Goal: Information Seeking & Learning: Learn about a topic

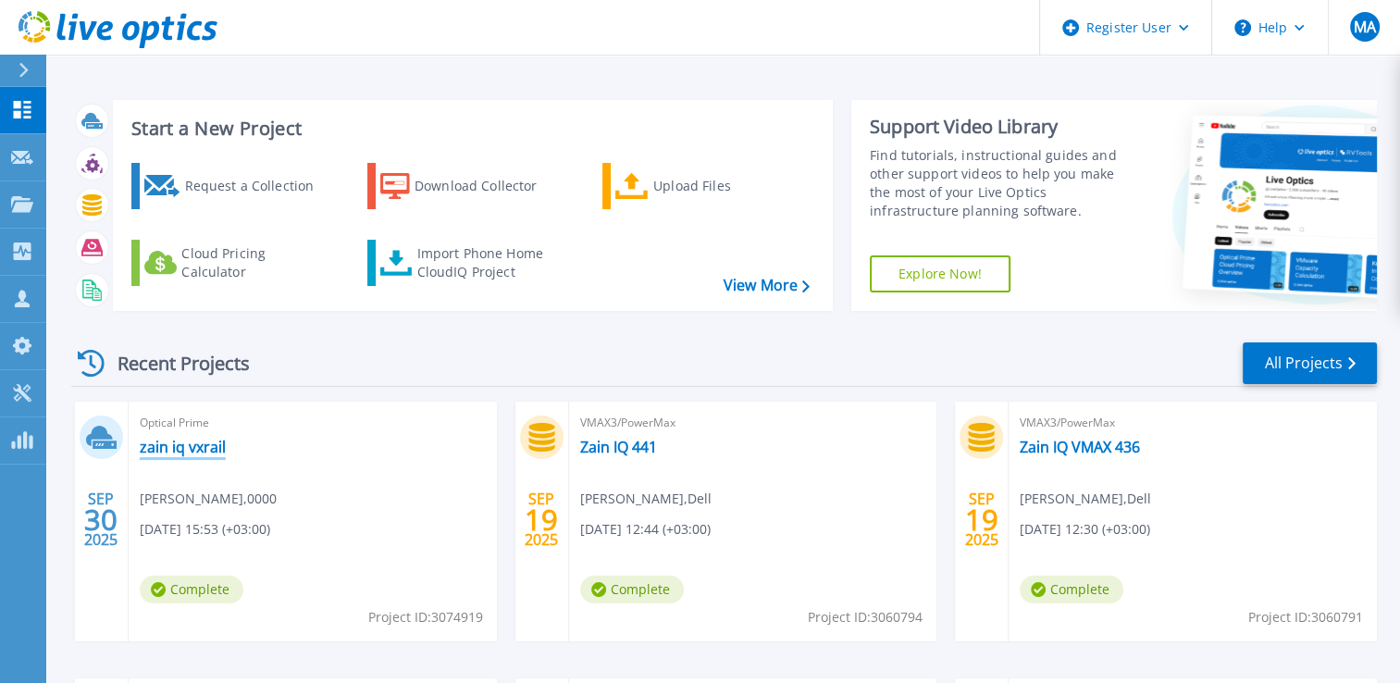
click at [188, 451] on link "zain iq vxrail" at bounding box center [183, 447] width 86 height 19
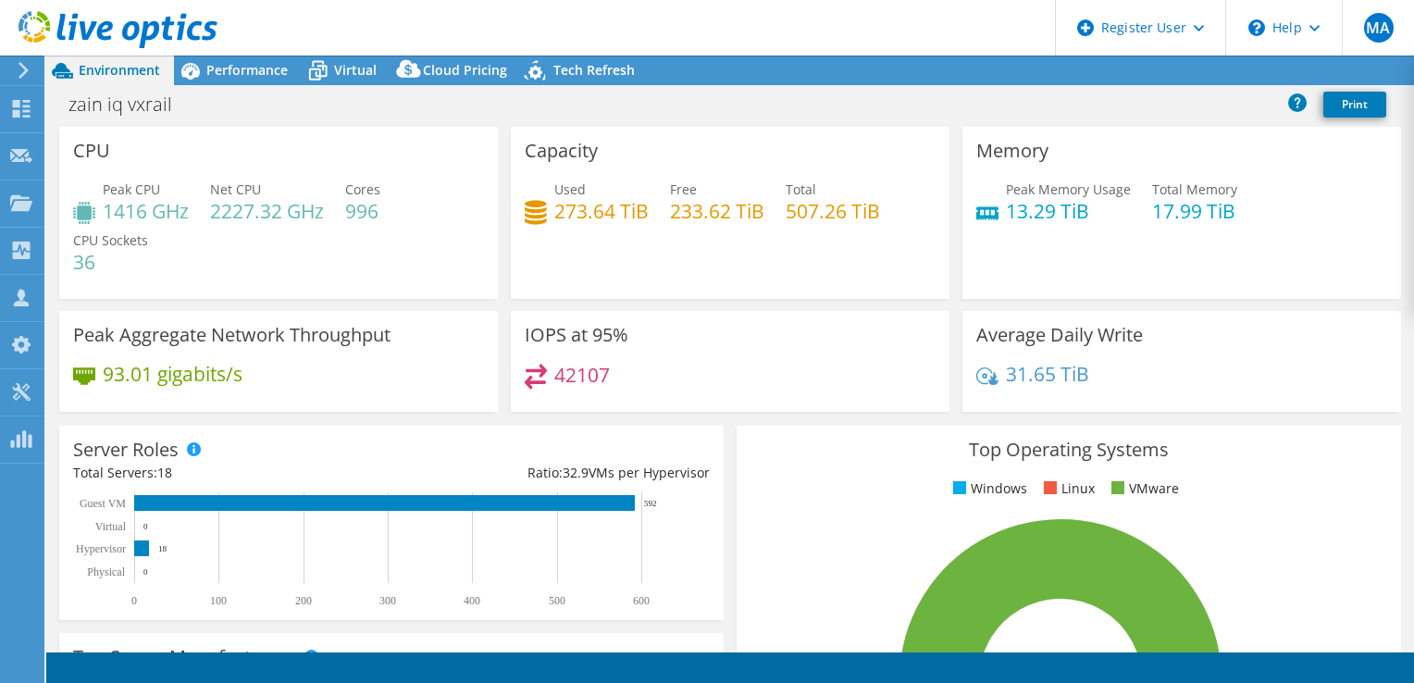
select select "USD"
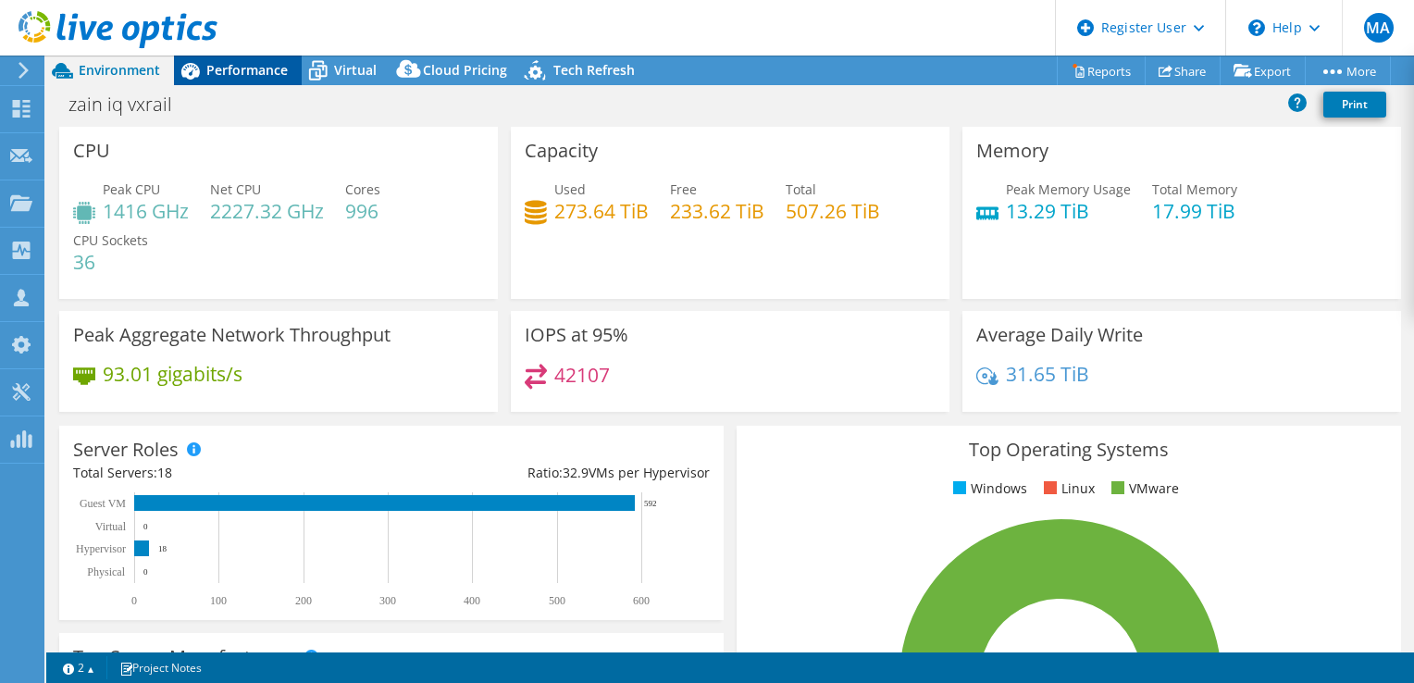
click at [234, 70] on span "Performance" at bounding box center [246, 70] width 81 height 18
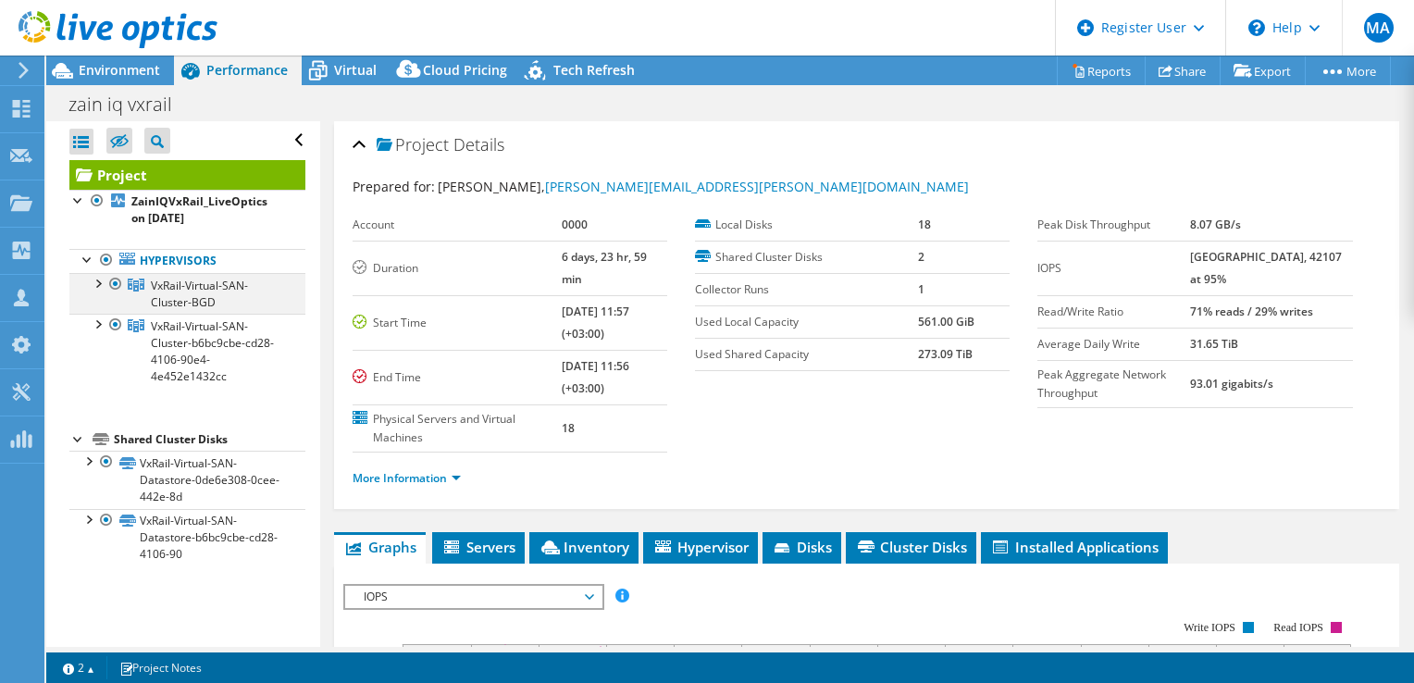
click at [97, 273] on div at bounding box center [97, 282] width 19 height 19
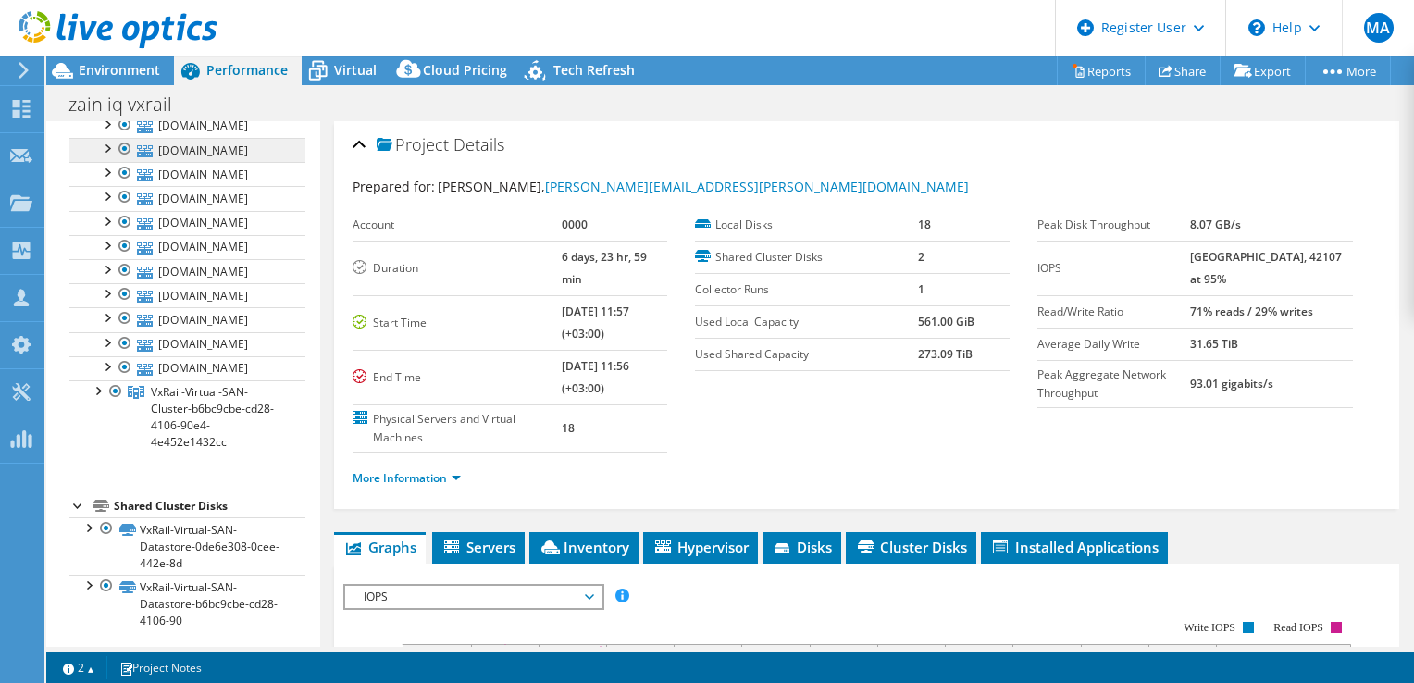
scroll to position [277, 0]
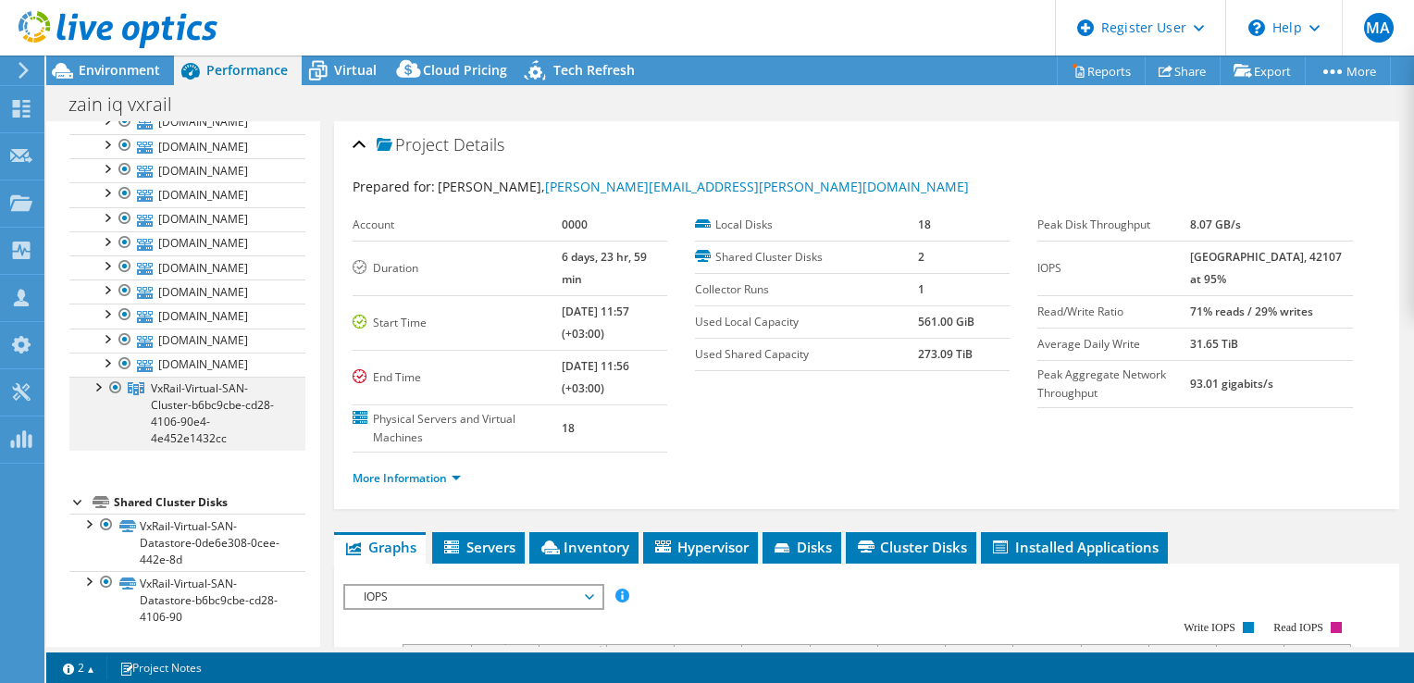
drag, startPoint x: 93, startPoint y: 378, endPoint x: 123, endPoint y: 380, distance: 29.7
click at [93, 379] on div at bounding box center [97, 386] width 19 height 19
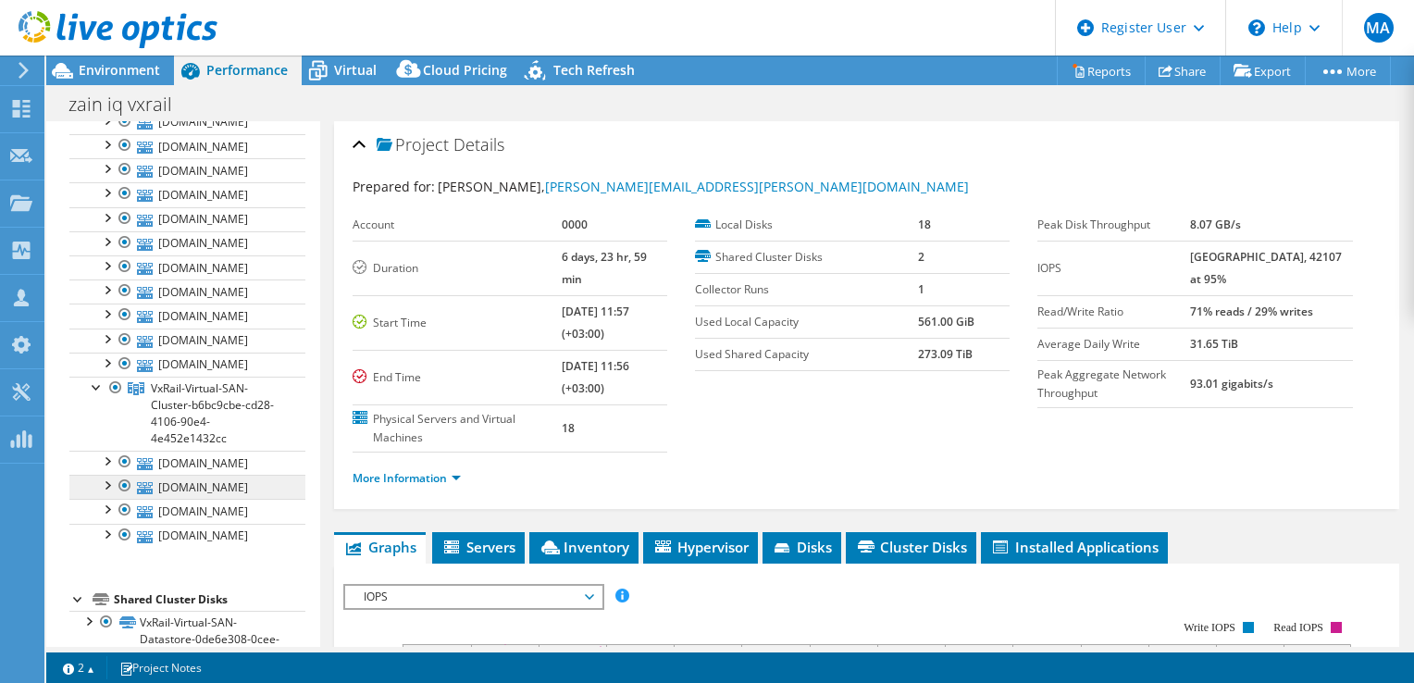
scroll to position [440, 0]
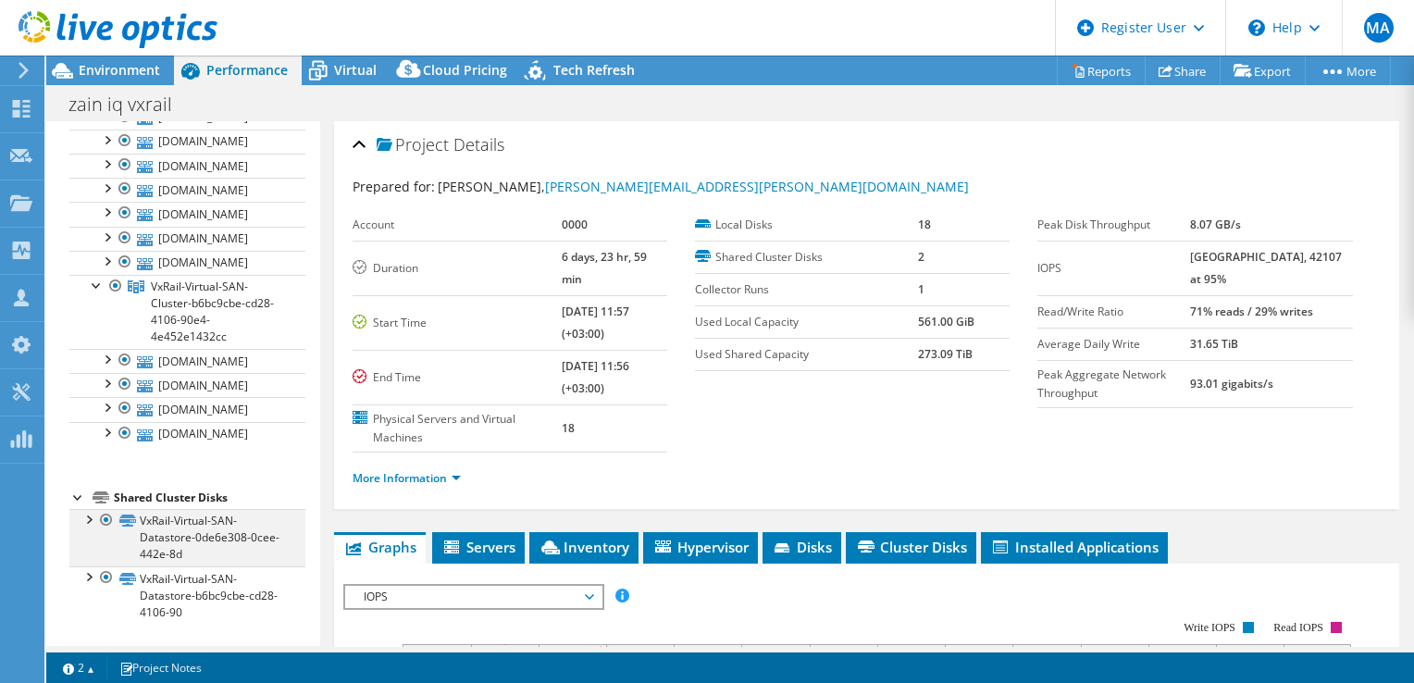
click at [85, 521] on div at bounding box center [88, 518] width 19 height 19
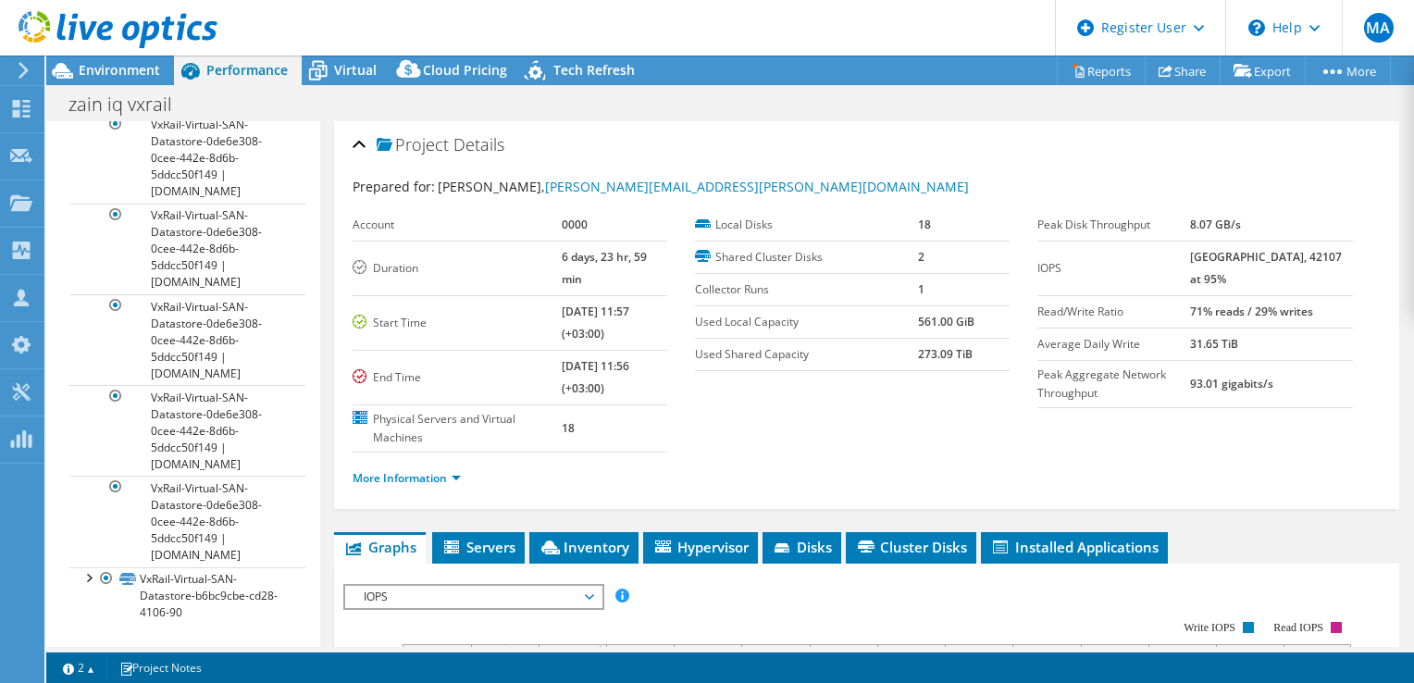
scroll to position [1709, 0]
click at [95, 574] on div at bounding box center [88, 576] width 19 height 19
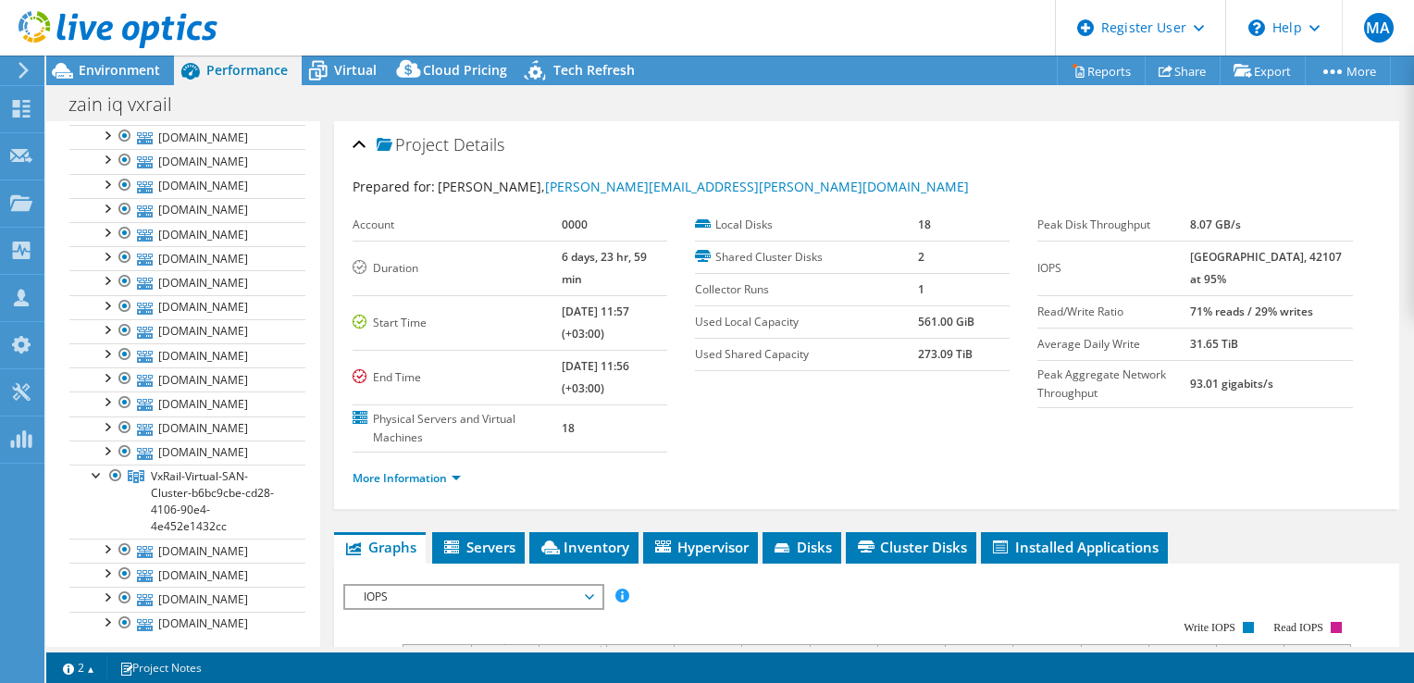
scroll to position [0, 0]
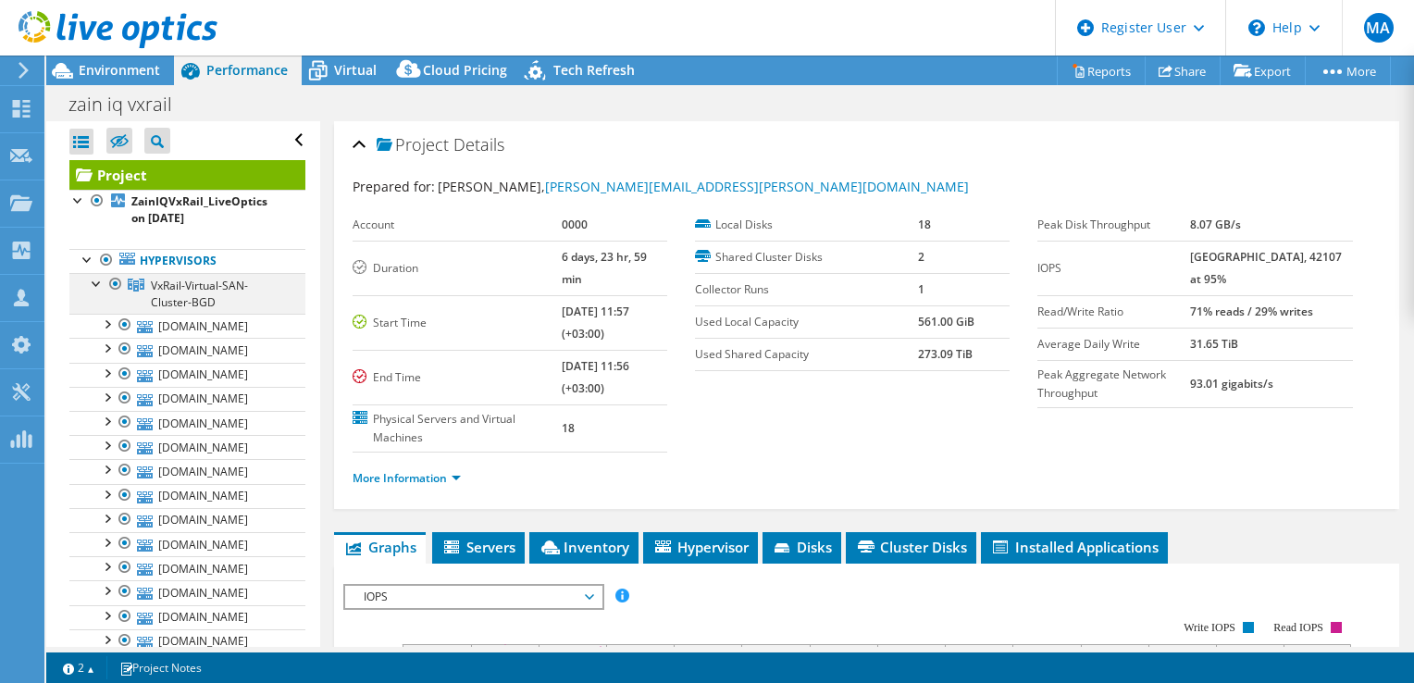
click at [98, 285] on div at bounding box center [97, 282] width 19 height 19
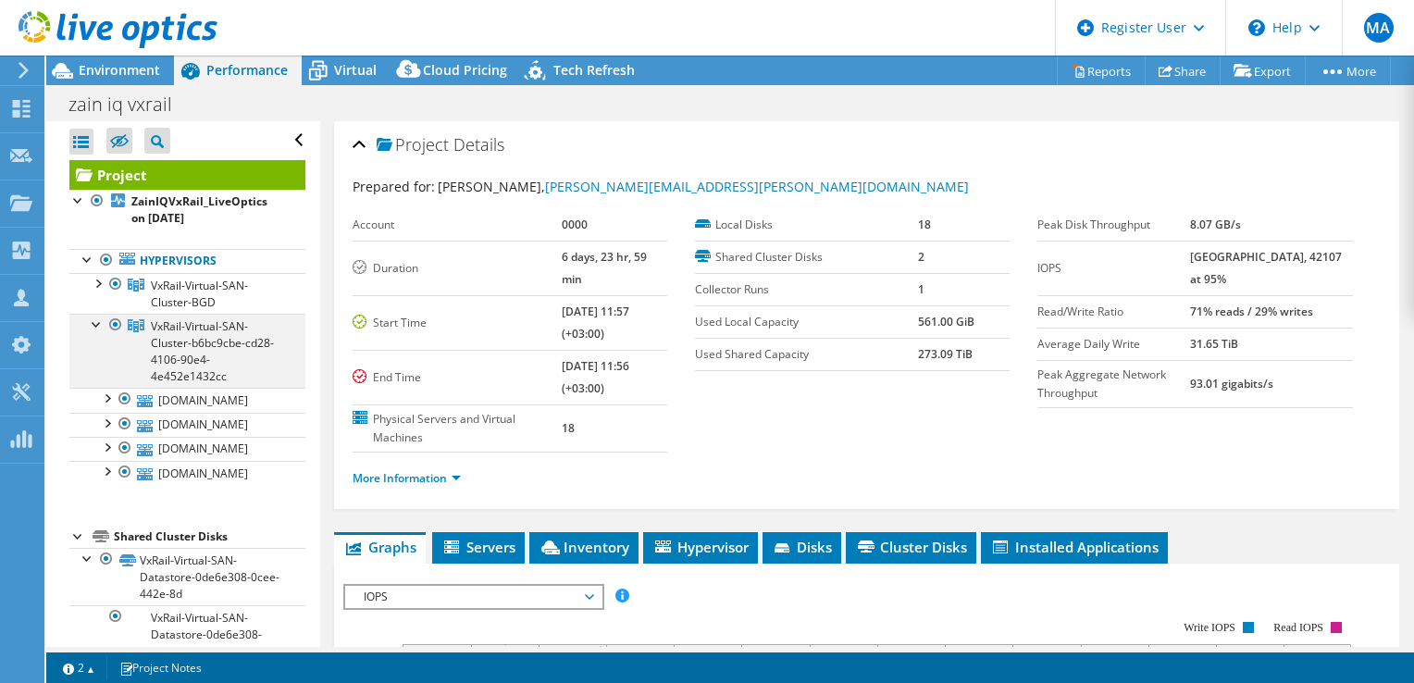
click at [98, 314] on div at bounding box center [97, 323] width 19 height 19
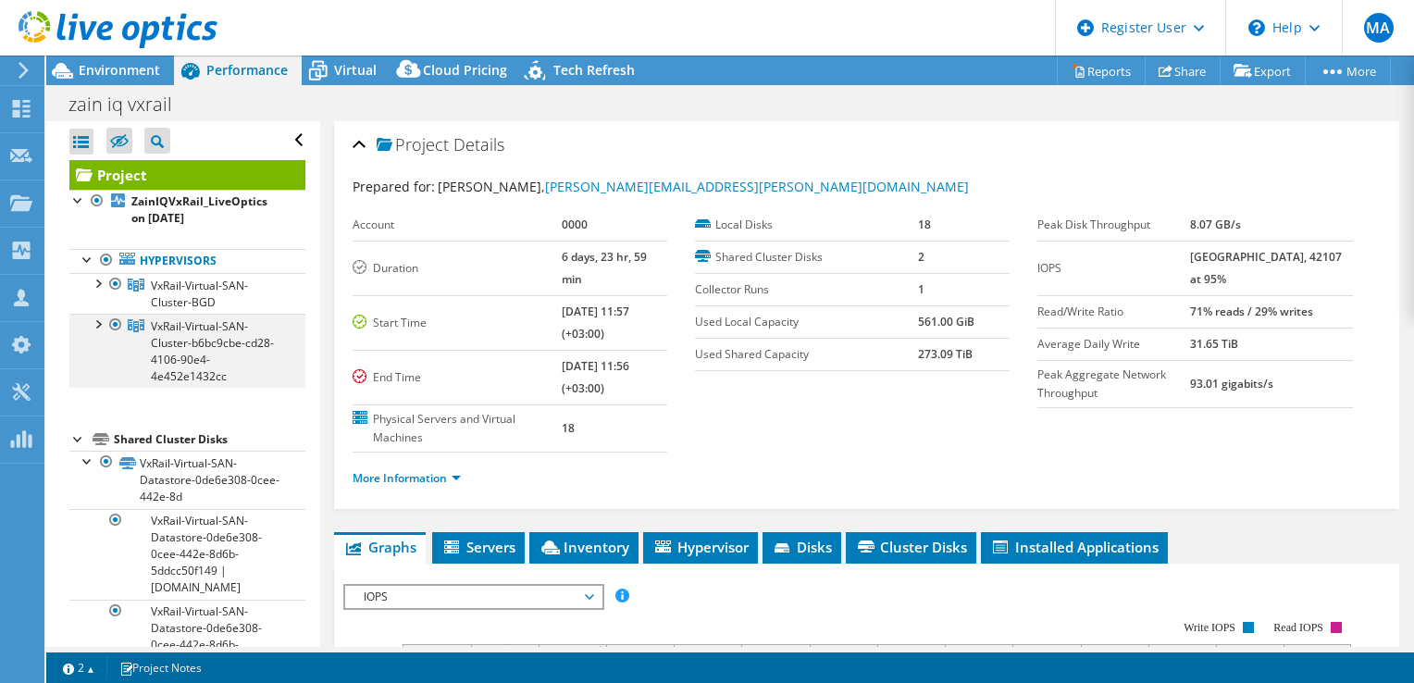
click at [118, 324] on div at bounding box center [115, 325] width 19 height 22
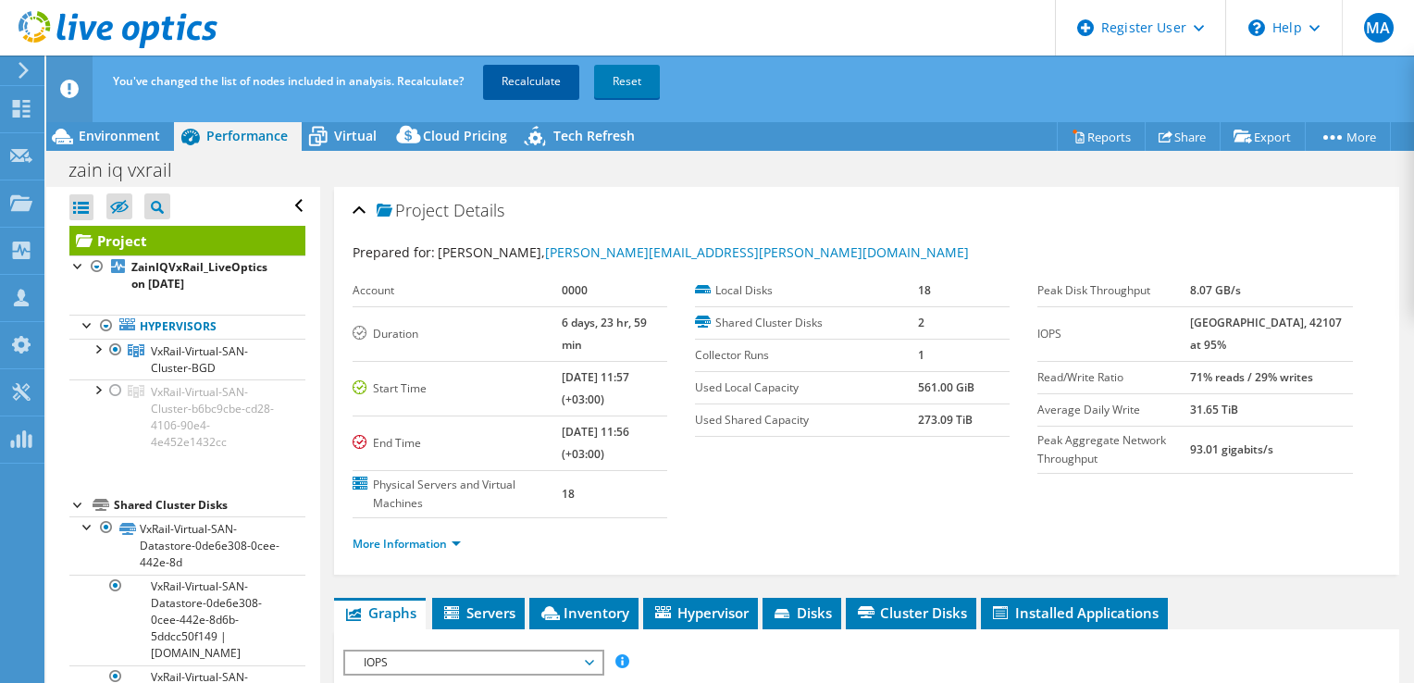
click at [539, 75] on link "Recalculate" at bounding box center [531, 81] width 96 height 33
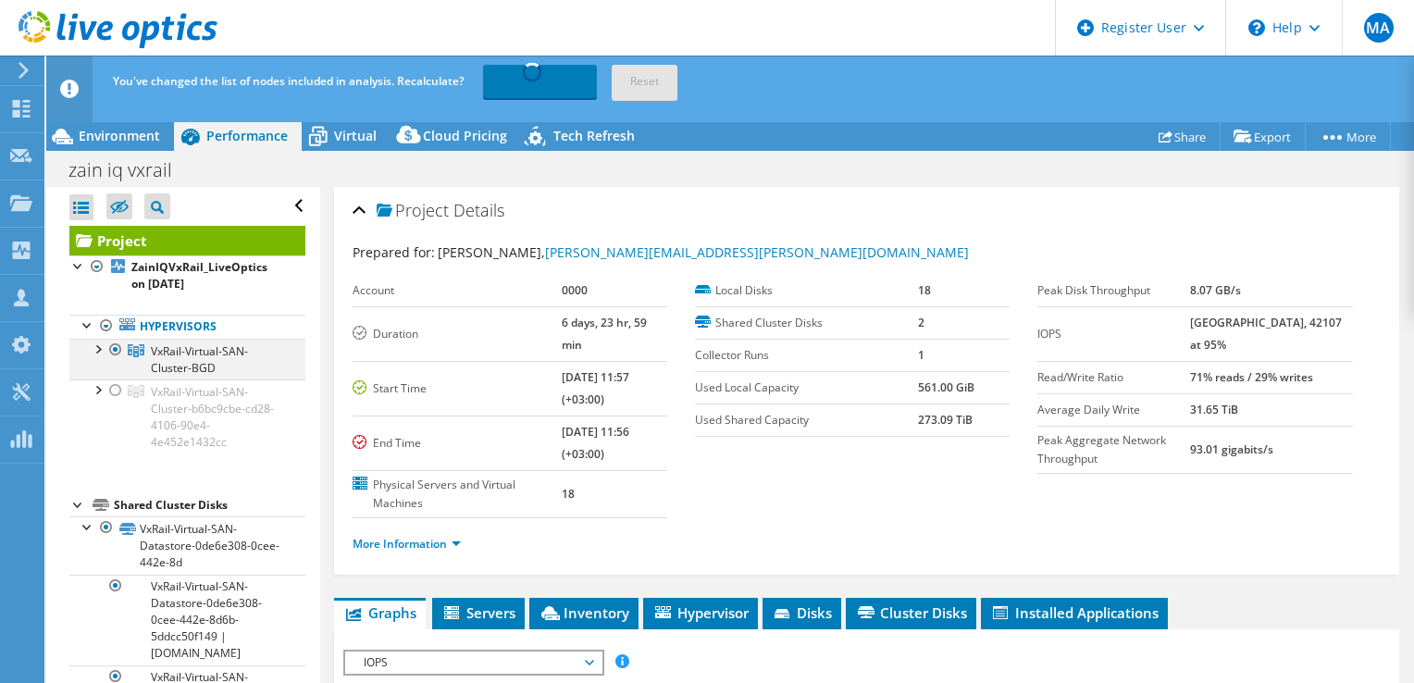
click at [100, 346] on div at bounding box center [97, 348] width 19 height 19
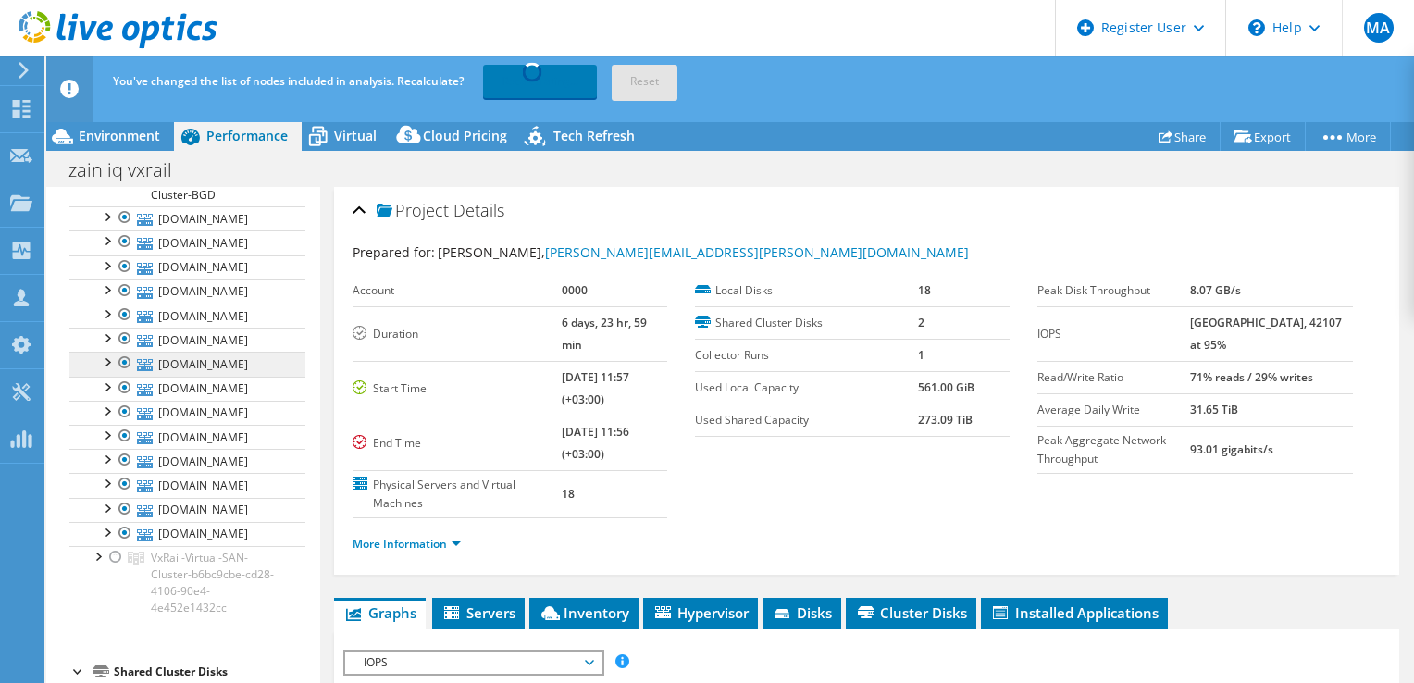
scroll to position [185, 0]
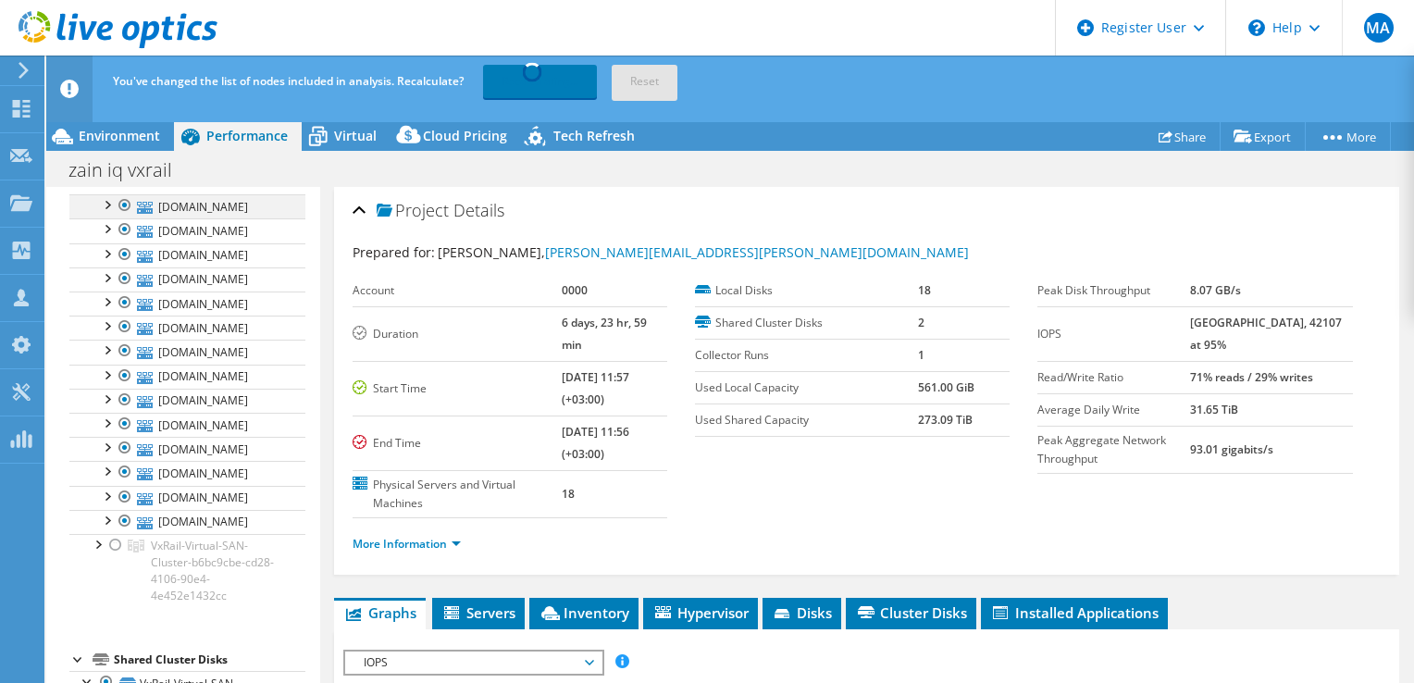
click at [127, 206] on div at bounding box center [125, 205] width 19 height 22
click at [121, 205] on div at bounding box center [125, 205] width 19 height 22
click at [125, 208] on div at bounding box center [125, 205] width 19 height 22
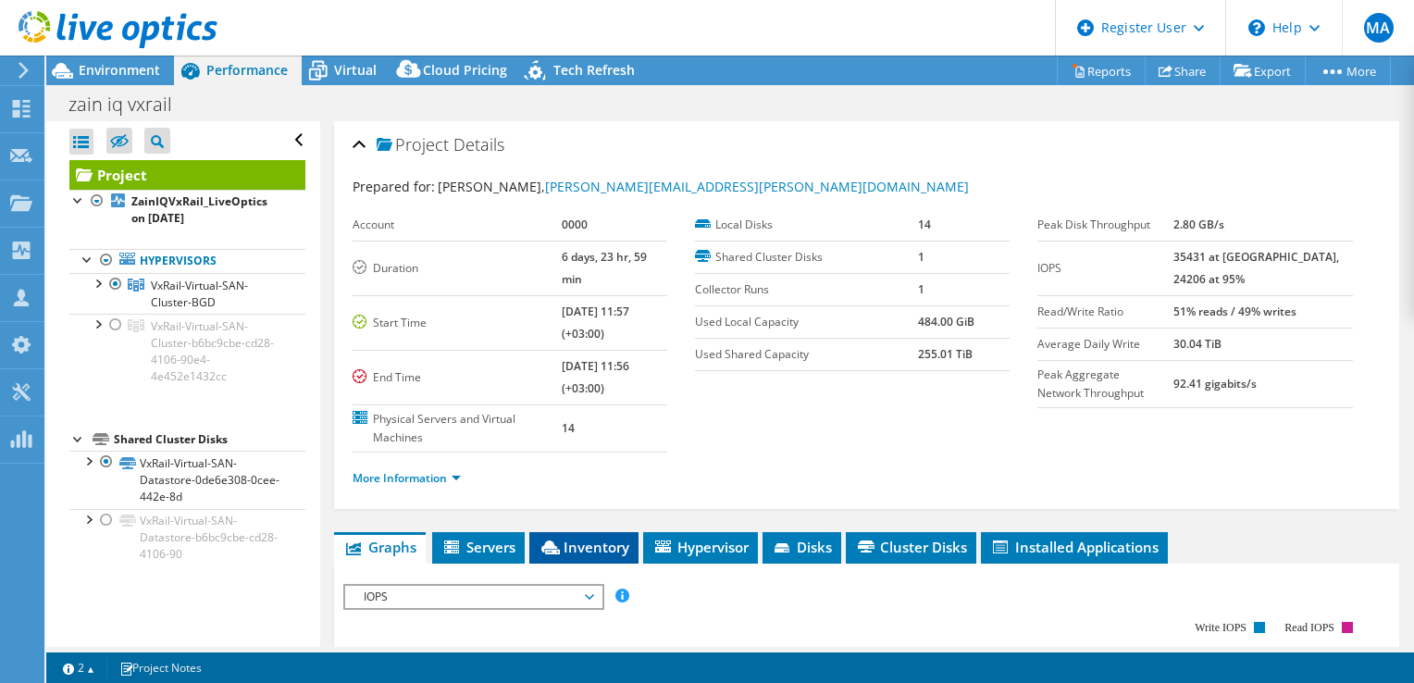
scroll to position [0, 0]
click at [96, 278] on div at bounding box center [97, 282] width 19 height 19
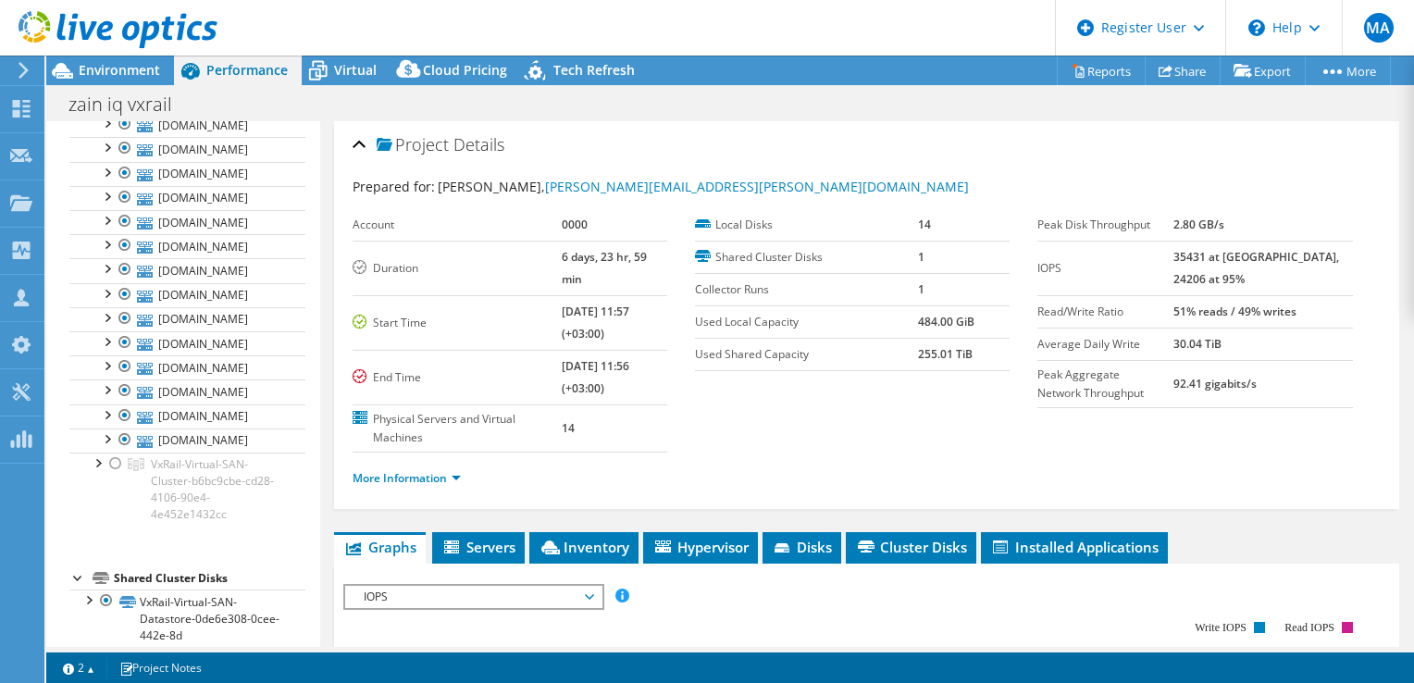
scroll to position [184, 0]
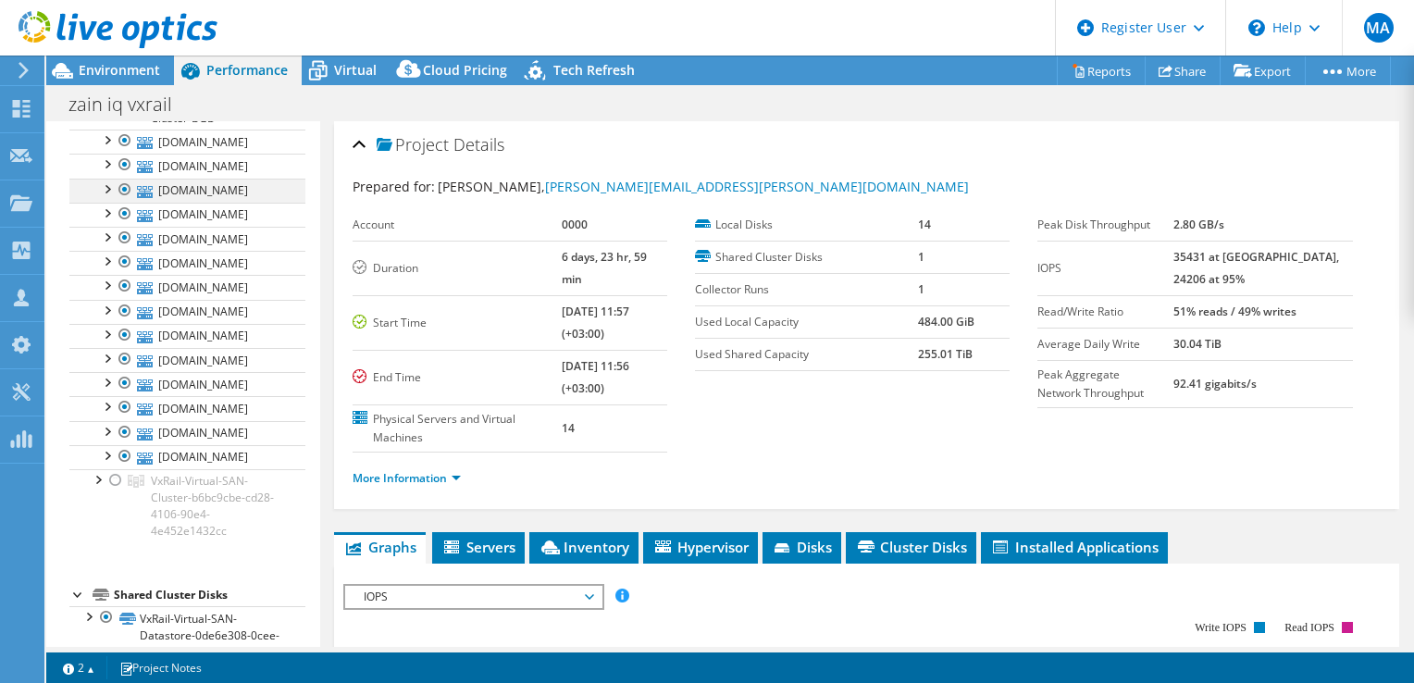
click at [118, 191] on div at bounding box center [125, 190] width 19 height 22
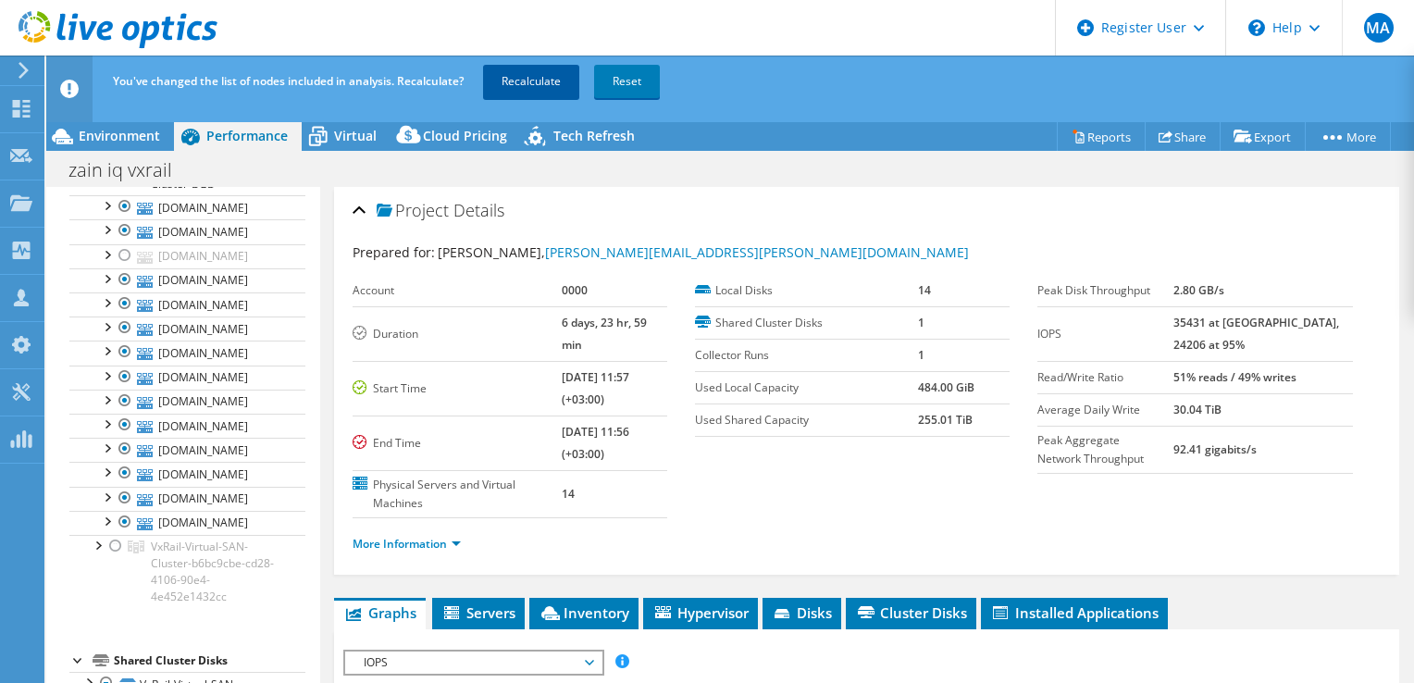
click at [509, 80] on link "Recalculate" at bounding box center [531, 81] width 96 height 33
click at [105, 276] on div at bounding box center [106, 277] width 19 height 19
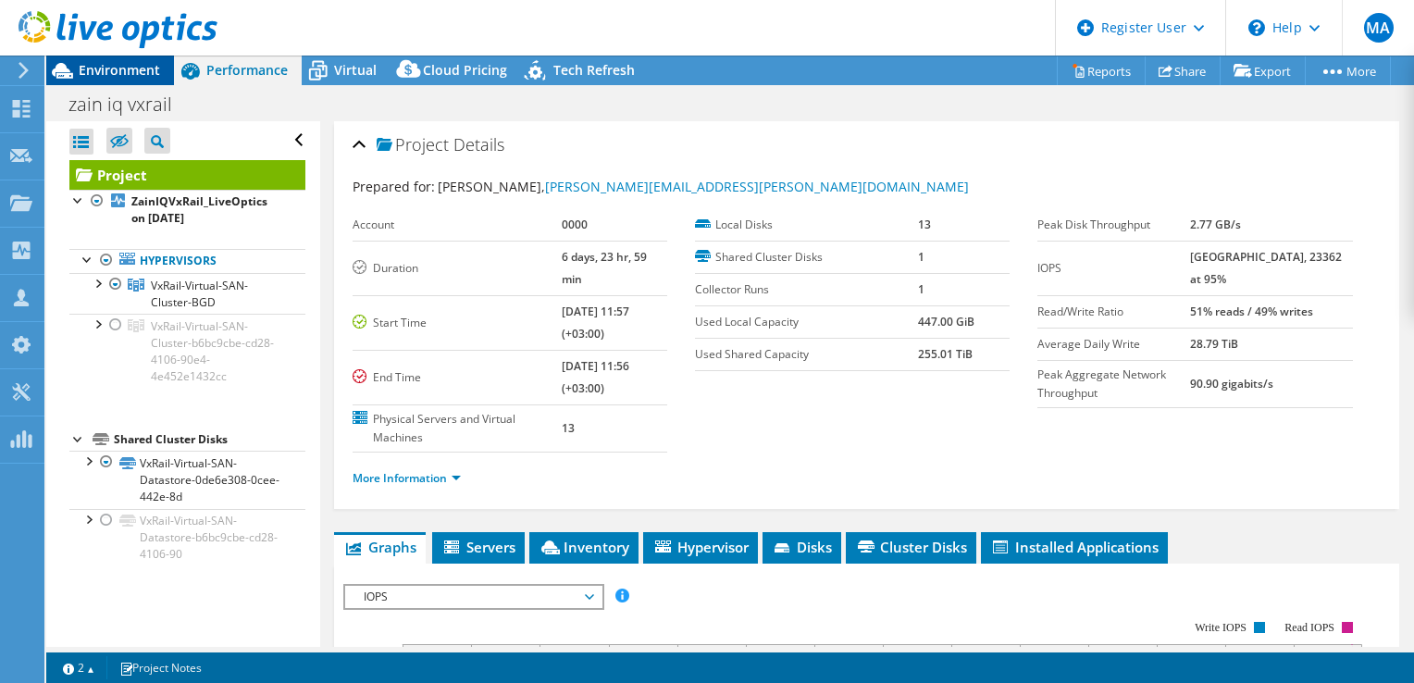
scroll to position [0, 0]
click at [137, 73] on span "Environment" at bounding box center [119, 70] width 81 height 18
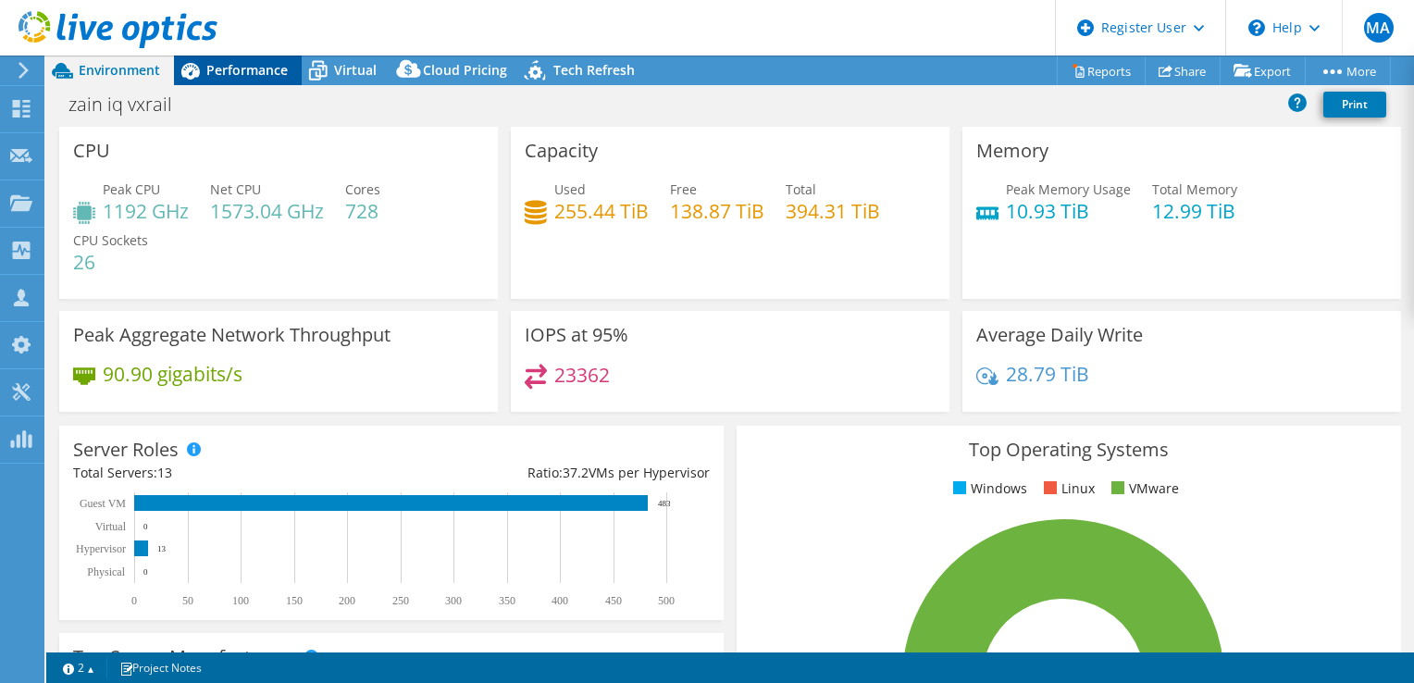
click at [228, 68] on span "Performance" at bounding box center [246, 70] width 81 height 18
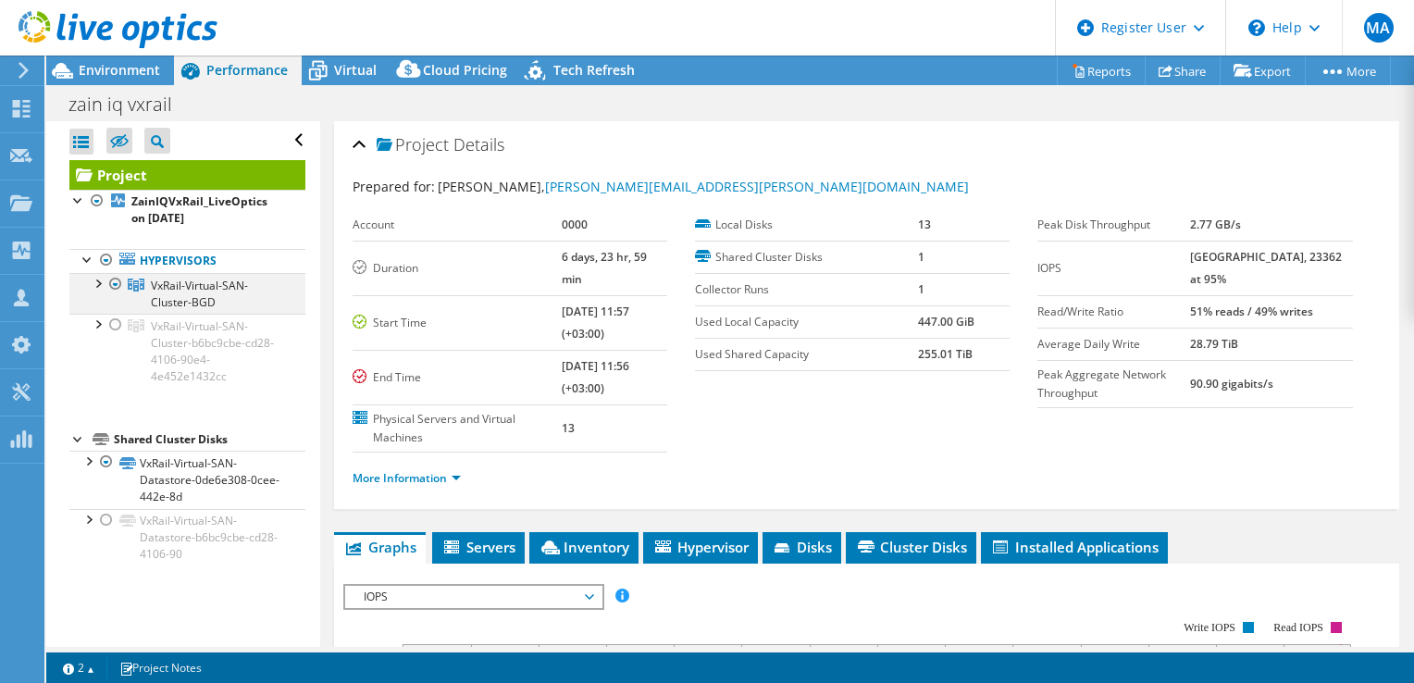
click at [94, 281] on div at bounding box center [97, 282] width 19 height 19
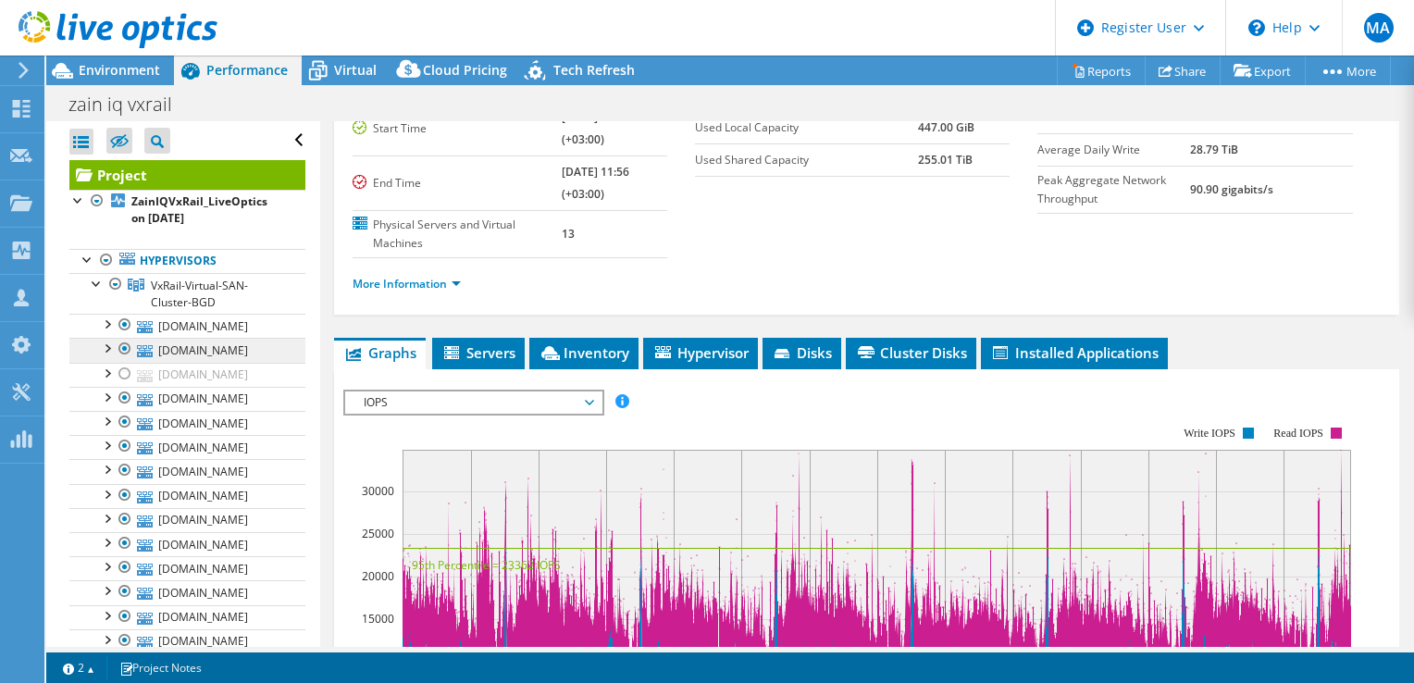
scroll to position [185, 0]
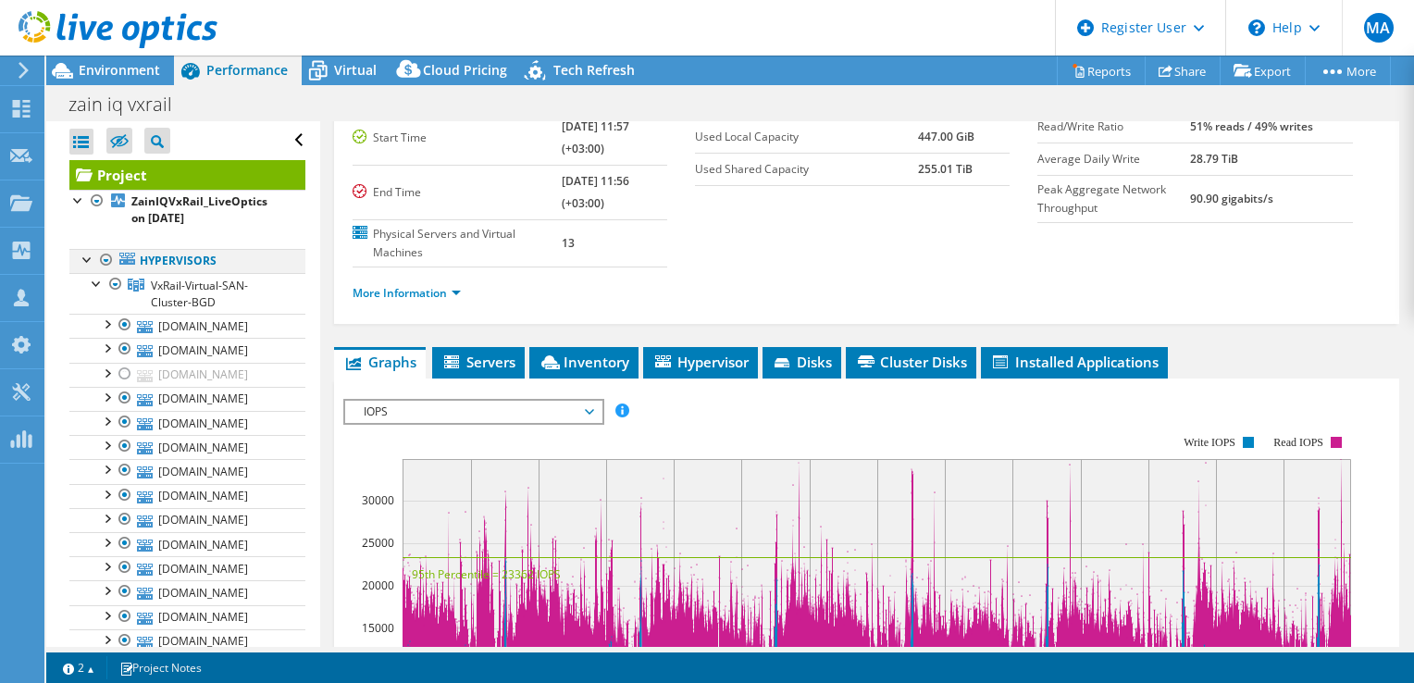
click at [104, 262] on div at bounding box center [106, 260] width 19 height 22
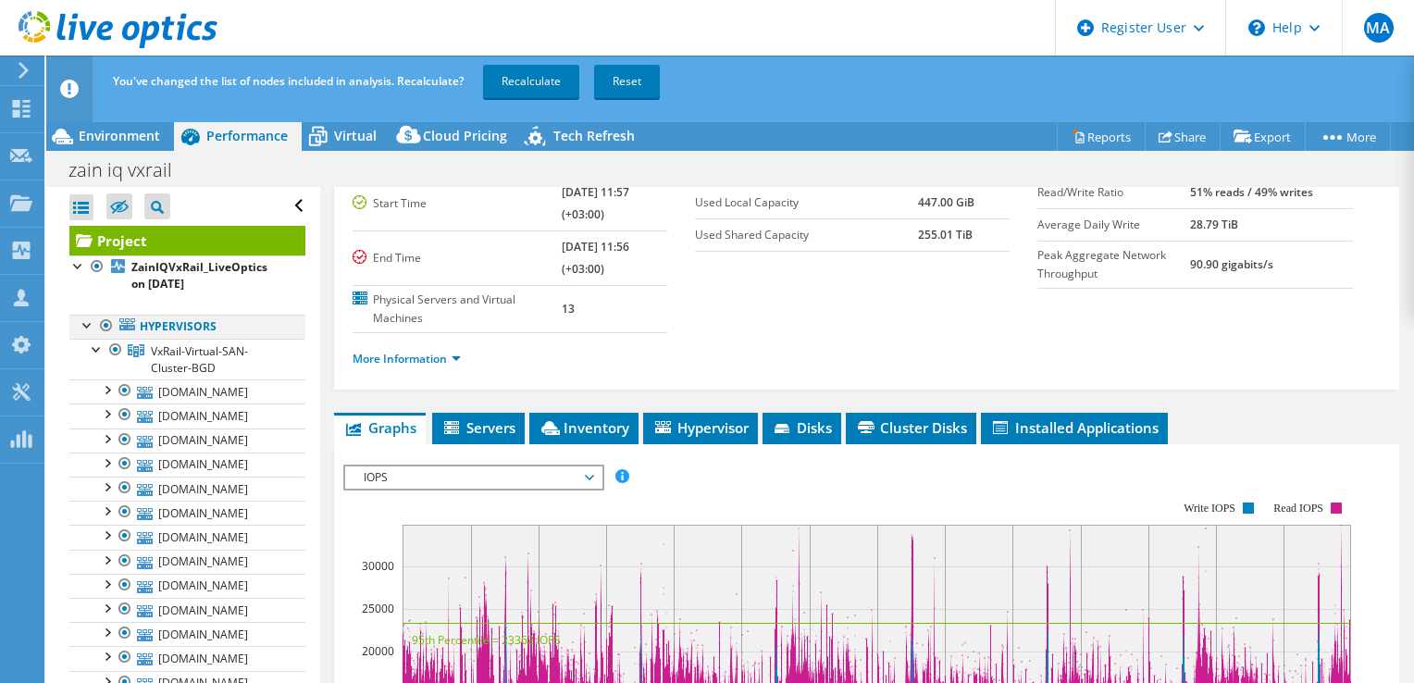
click at [104, 262] on div at bounding box center [97, 266] width 19 height 22
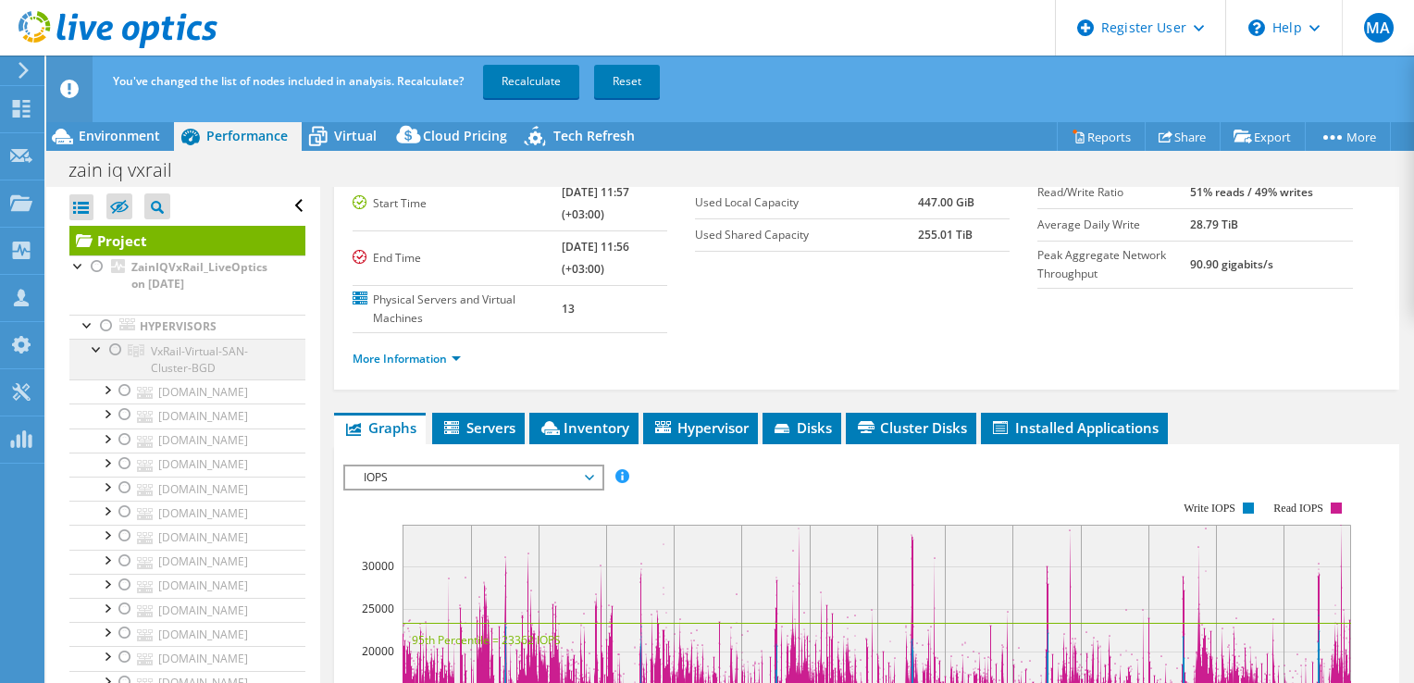
click at [118, 350] on div at bounding box center [115, 350] width 19 height 22
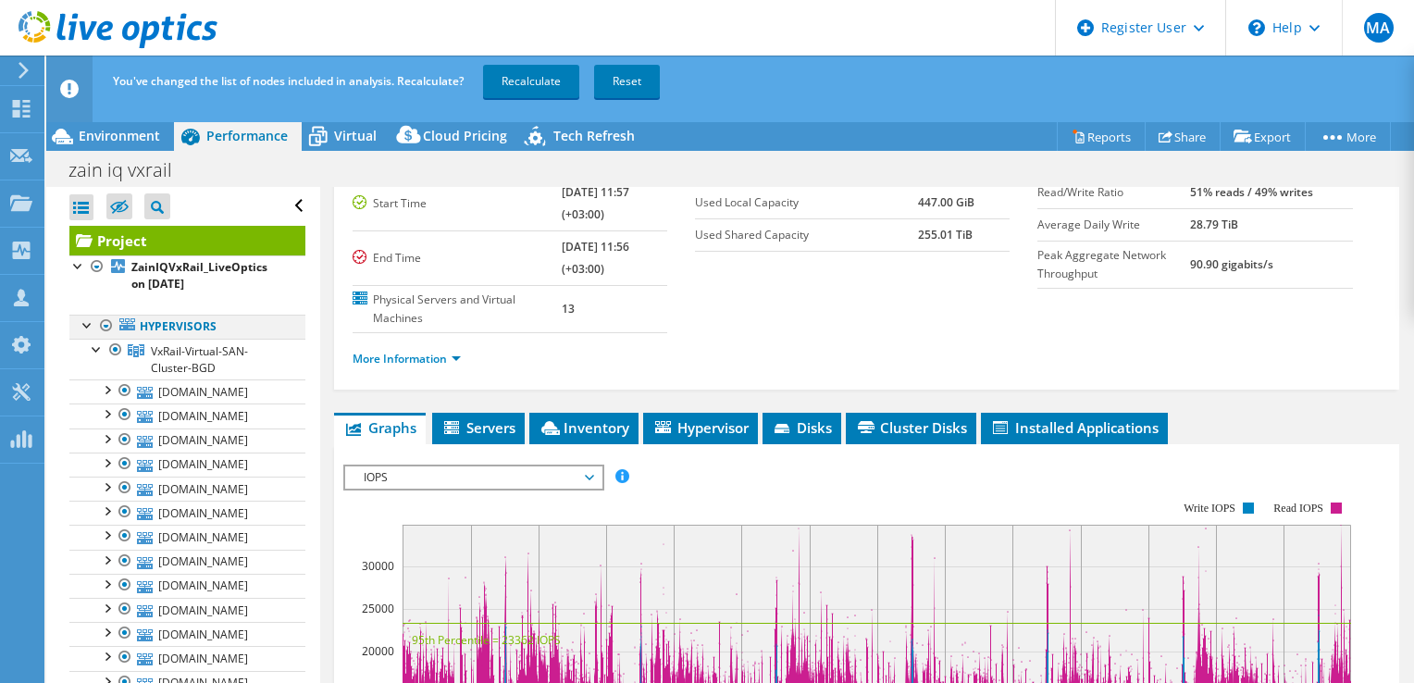
click at [108, 325] on div at bounding box center [106, 326] width 19 height 22
click at [105, 327] on div at bounding box center [106, 326] width 19 height 22
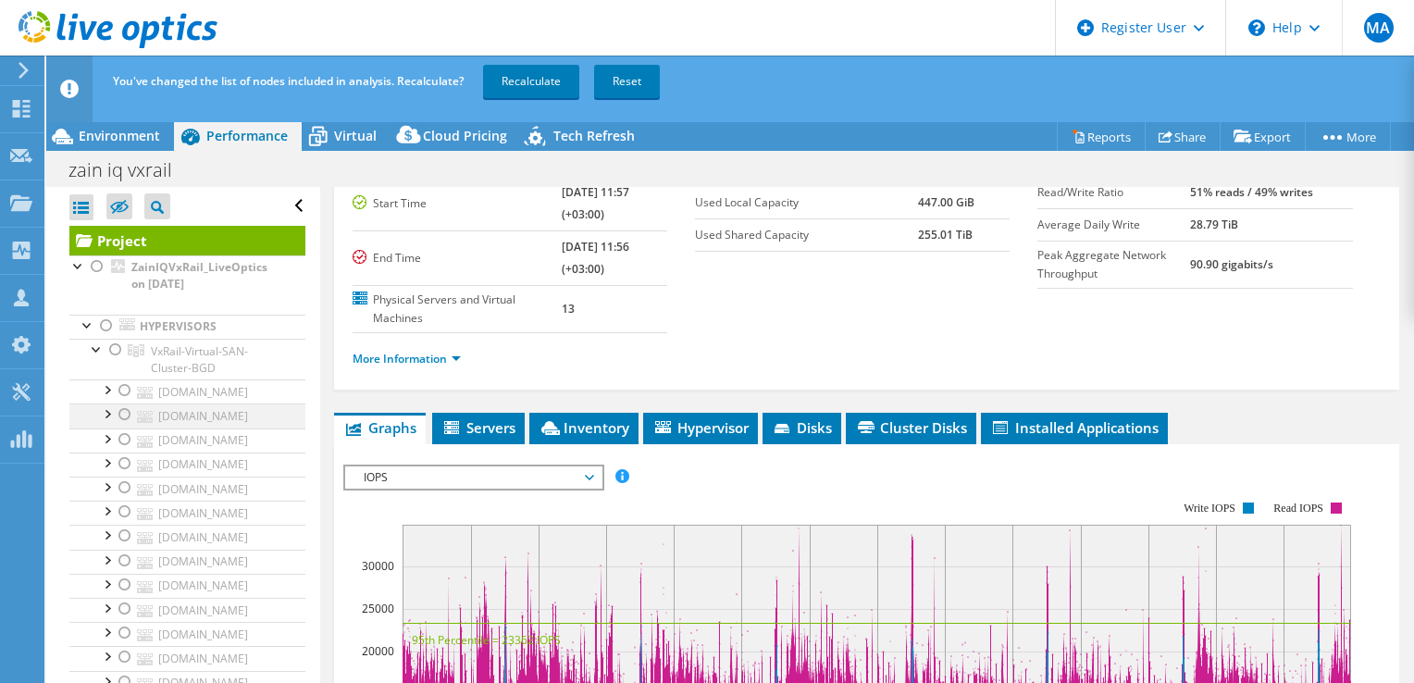
click at [128, 415] on div at bounding box center [125, 414] width 19 height 22
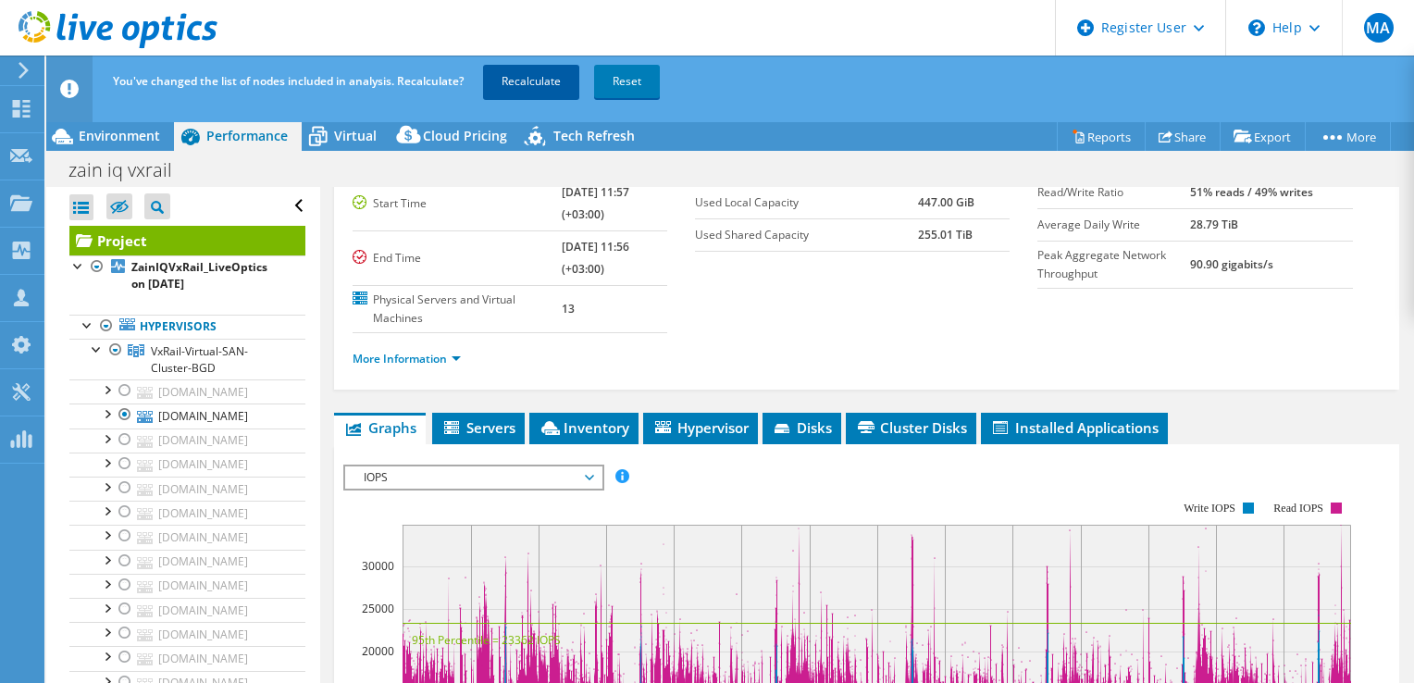
click at [533, 76] on link "Recalculate" at bounding box center [531, 81] width 96 height 33
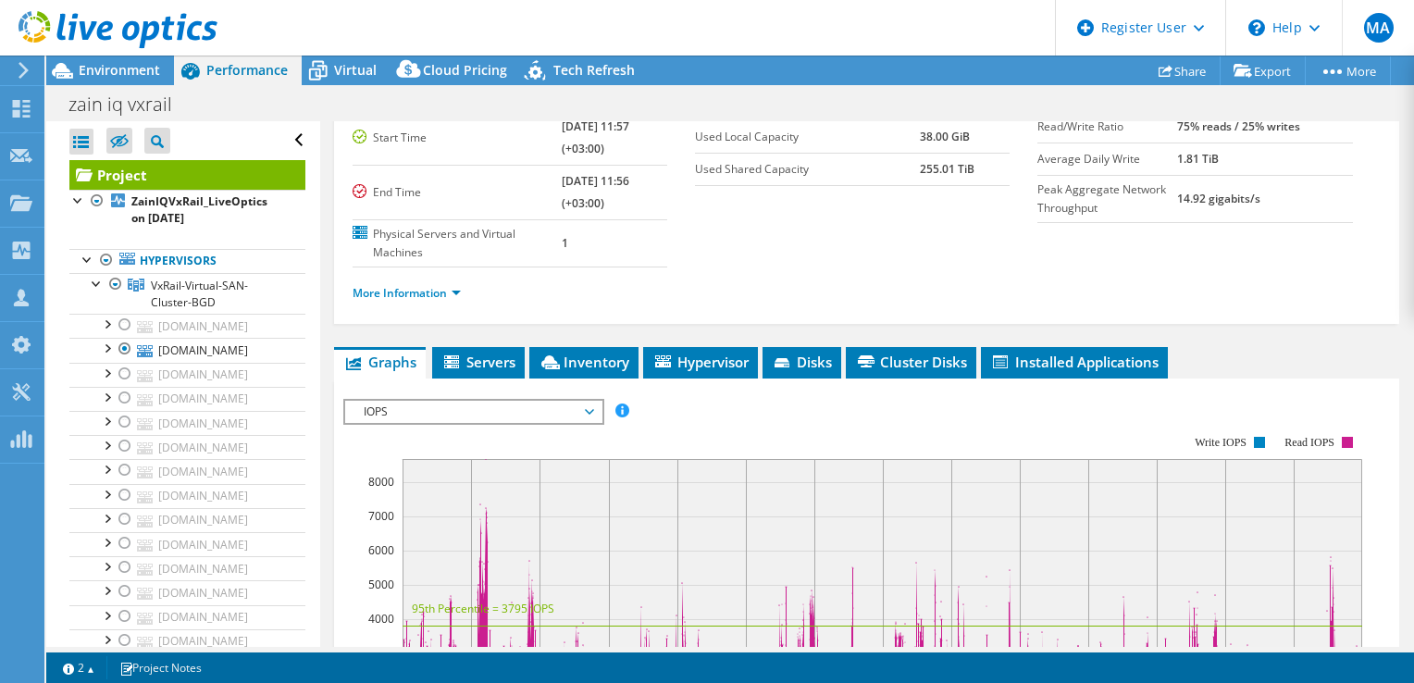
click at [440, 285] on link "More Information" at bounding box center [407, 293] width 108 height 16
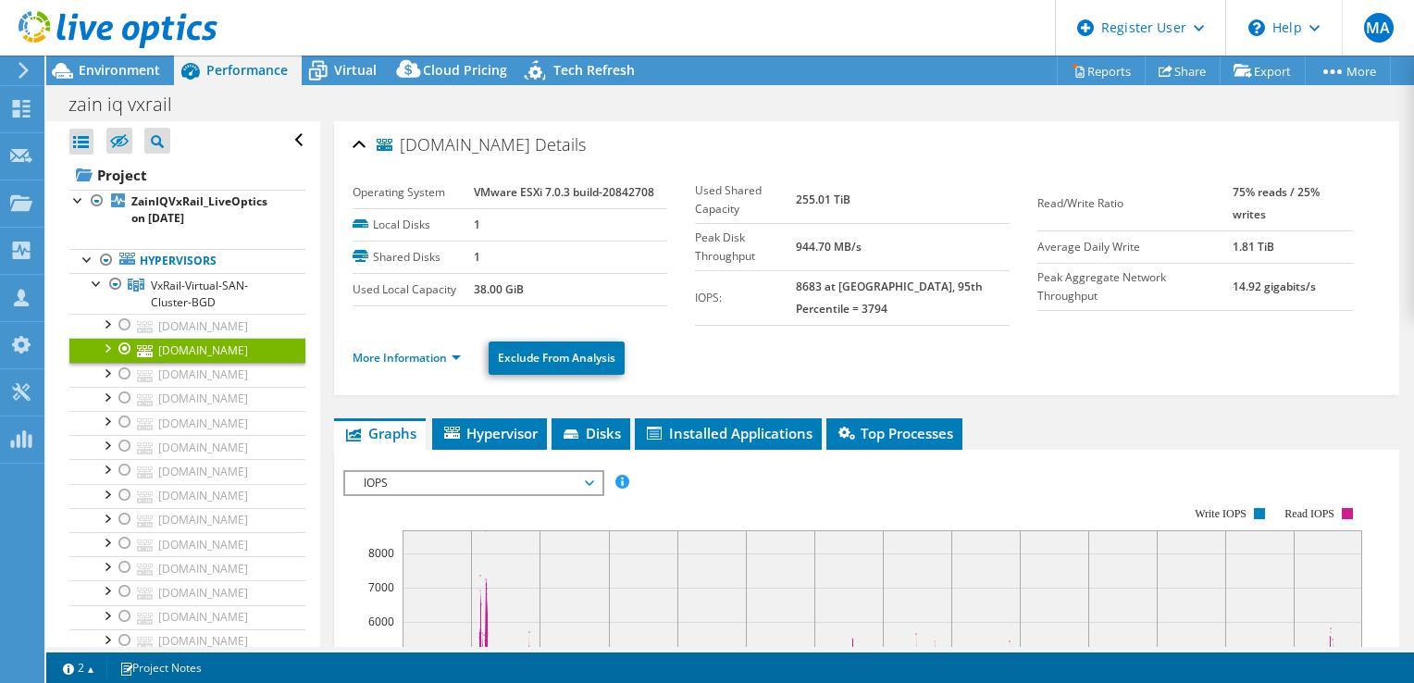
select select "USD"
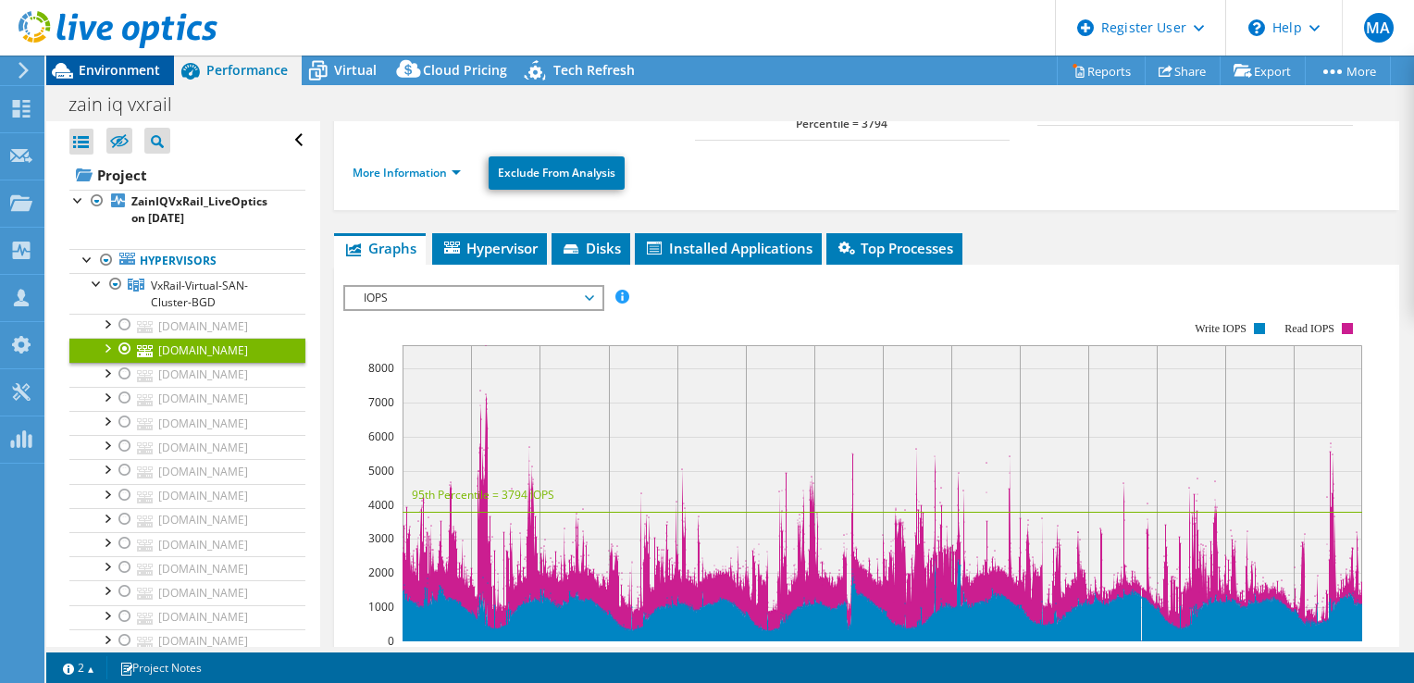
click at [111, 65] on span "Environment" at bounding box center [119, 70] width 81 height 18
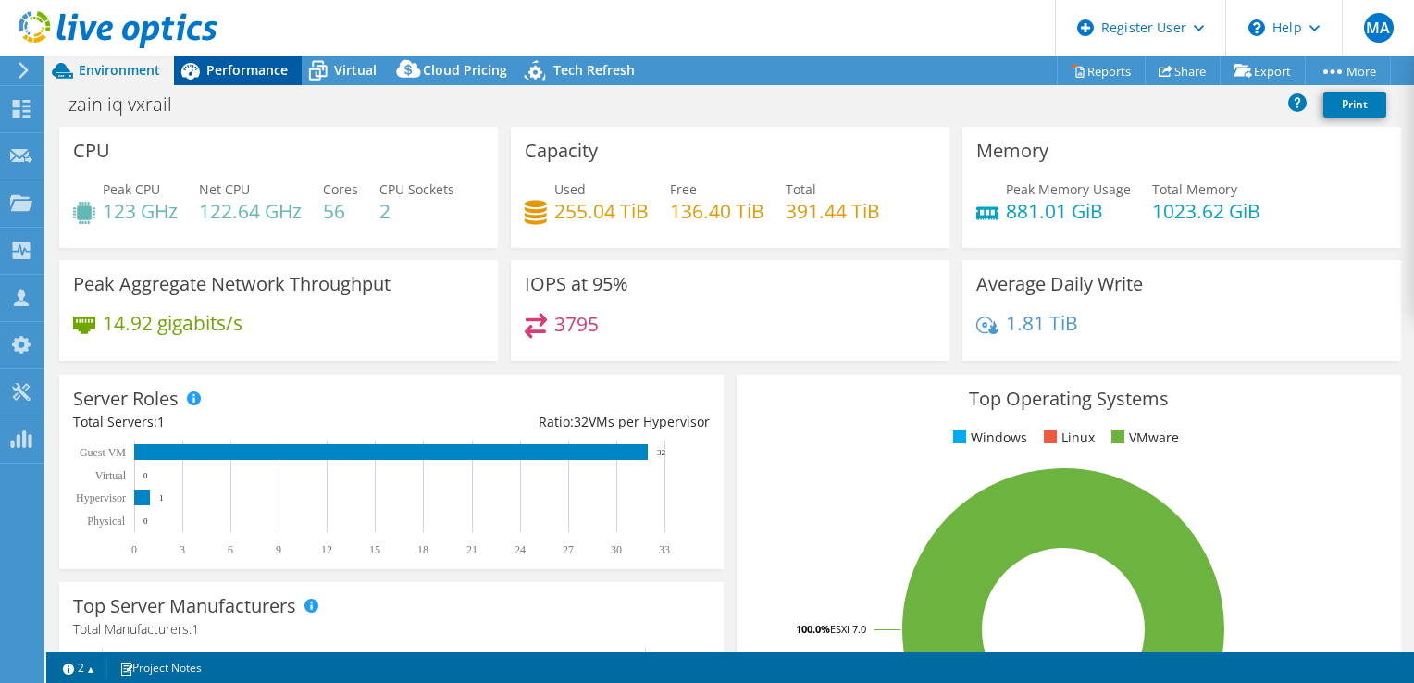
click at [257, 65] on span "Performance" at bounding box center [246, 70] width 81 height 18
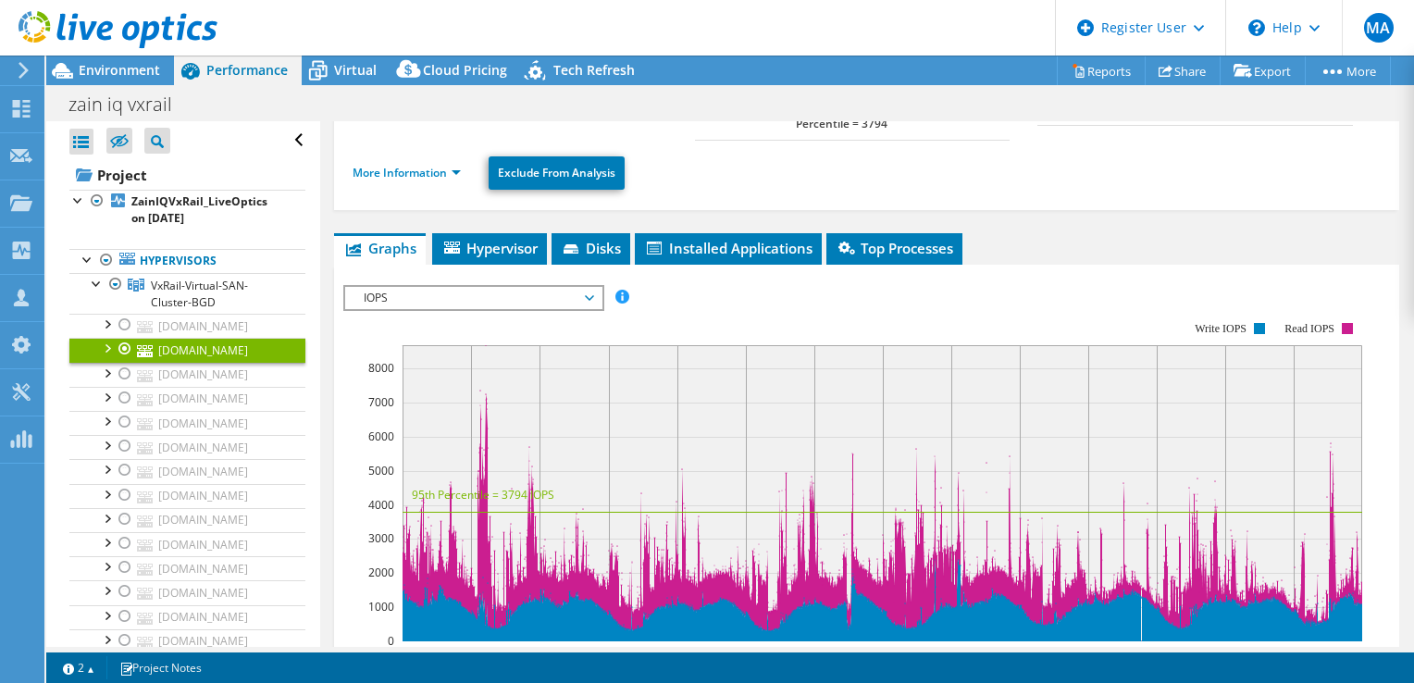
scroll to position [0, 0]
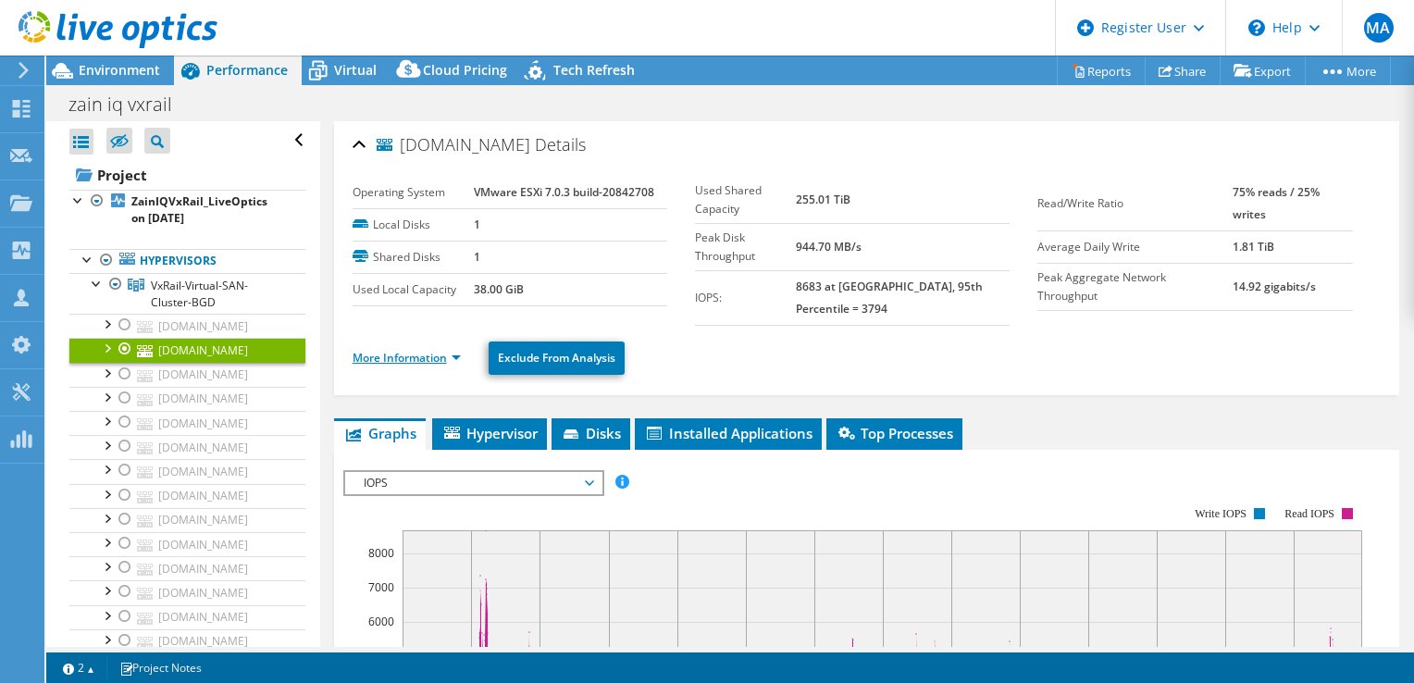
click at [451, 350] on link "More Information" at bounding box center [407, 358] width 108 height 16
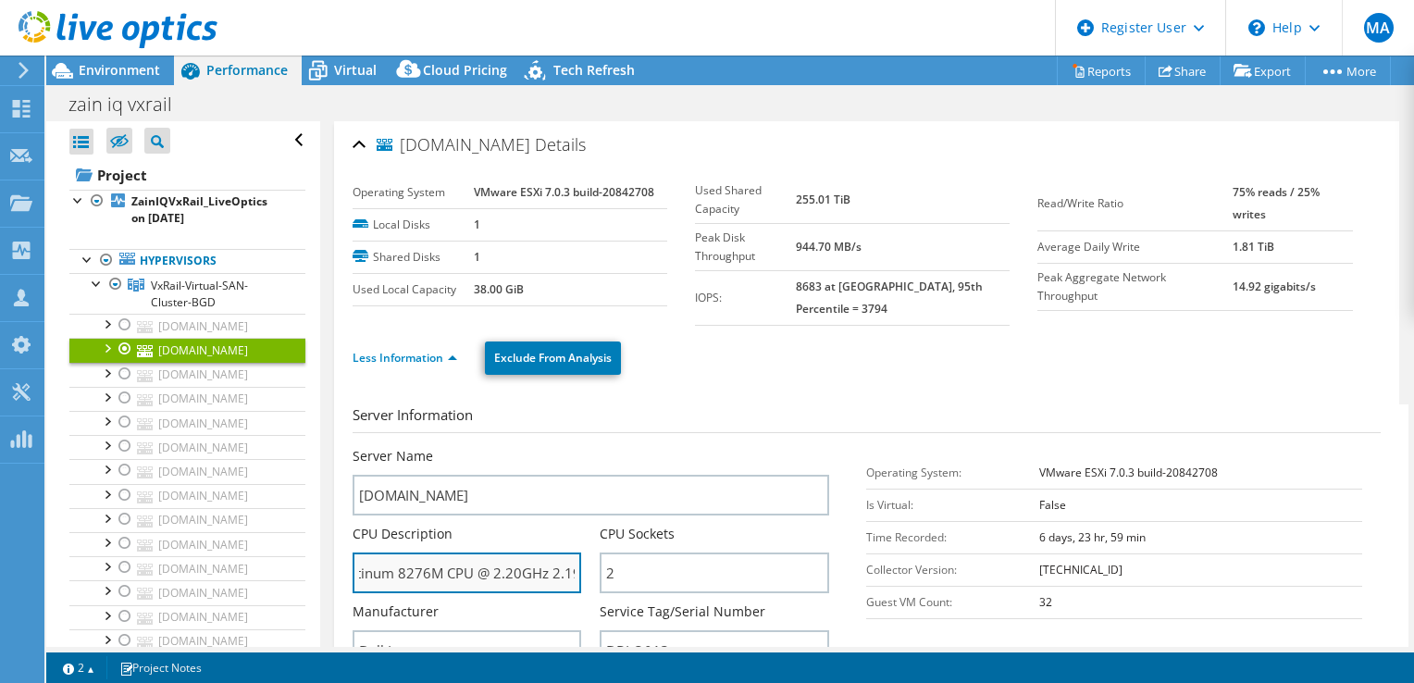
scroll to position [0, 160]
click at [503, 568] on input "Intel(R) Xeon(R) Platinum 8276M CPU @ 2.20GHz 2.19 GHz" at bounding box center [467, 572] width 229 height 41
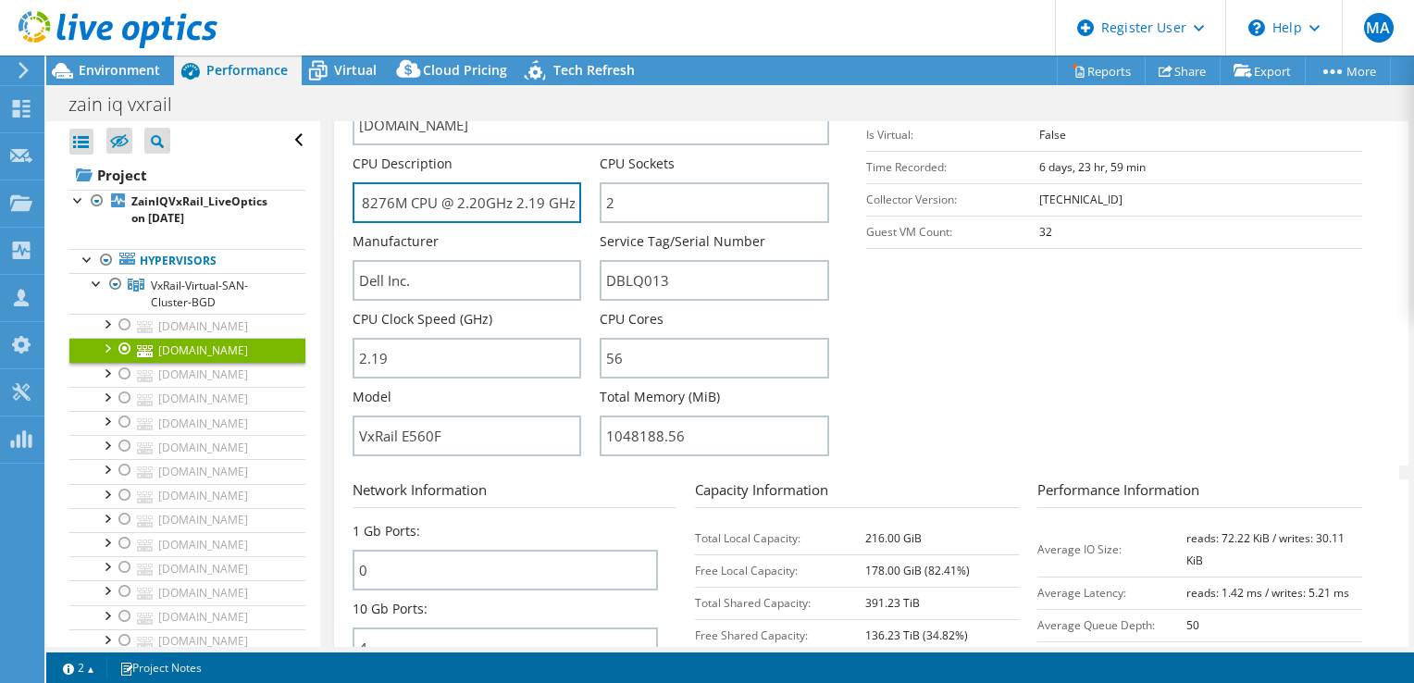
scroll to position [0, 0]
click at [107, 31] on icon at bounding box center [118, 30] width 199 height 38
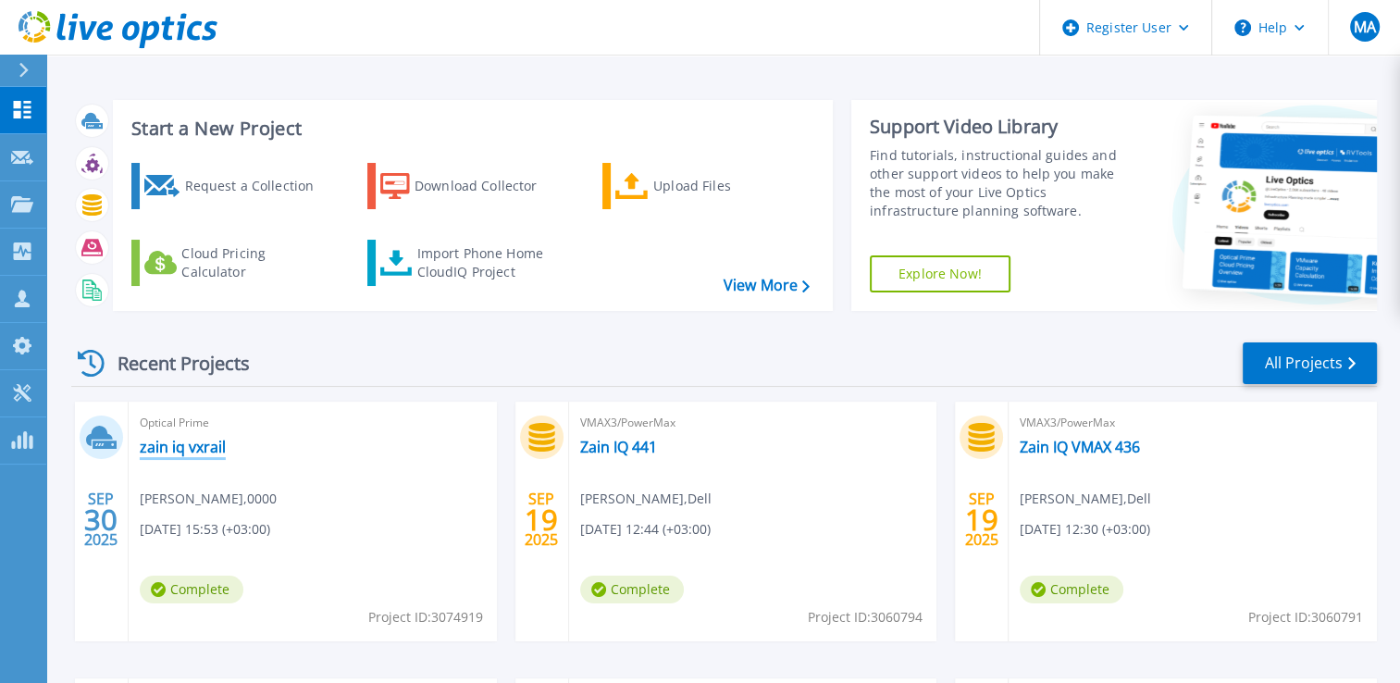
click at [175, 450] on link "zain iq vxrail" at bounding box center [183, 447] width 86 height 19
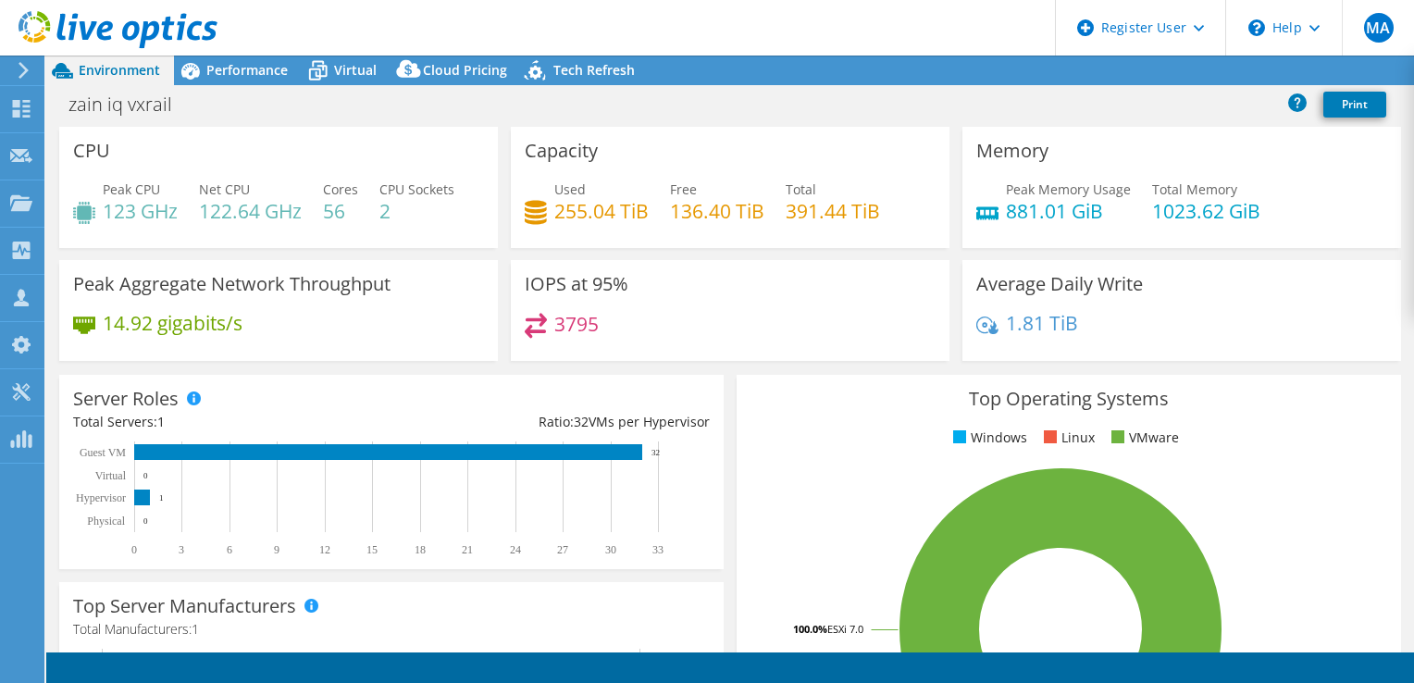
select select "USD"
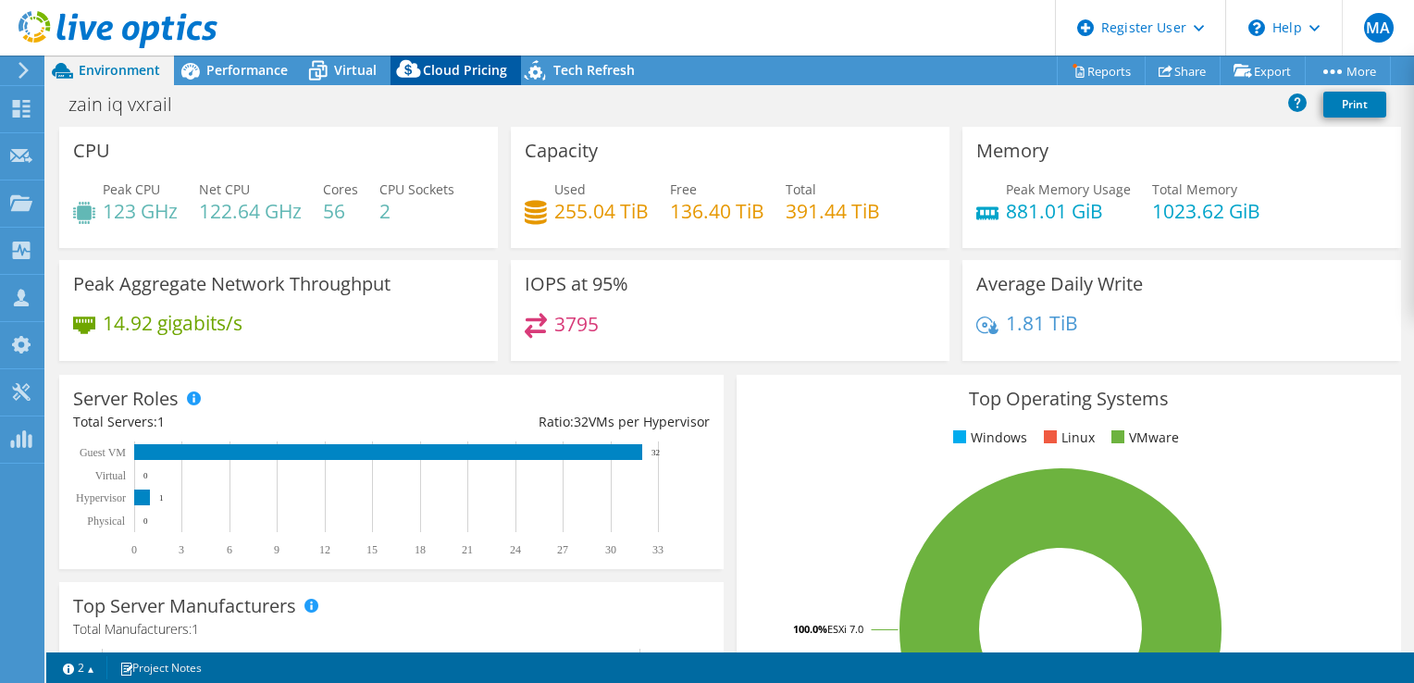
click at [433, 69] on span "Cloud Pricing" at bounding box center [465, 70] width 84 height 18
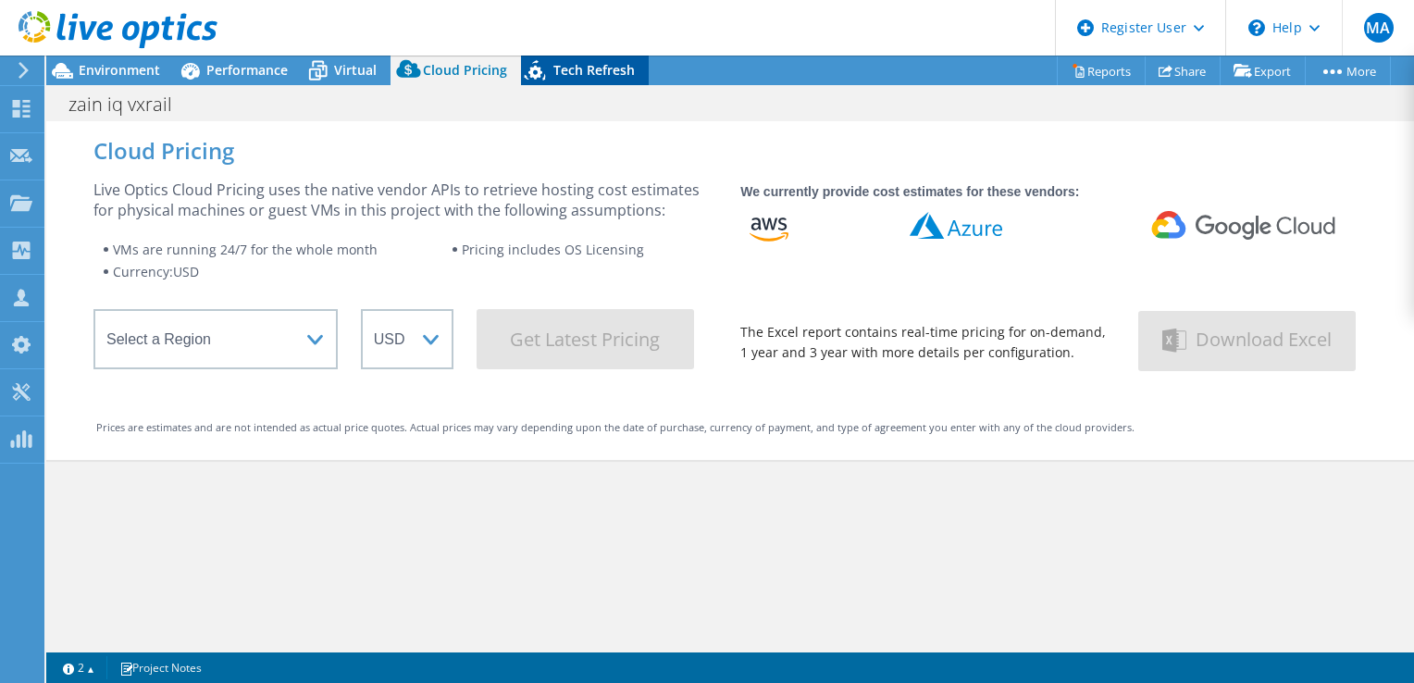
click at [577, 70] on span "Tech Refresh" at bounding box center [593, 70] width 81 height 18
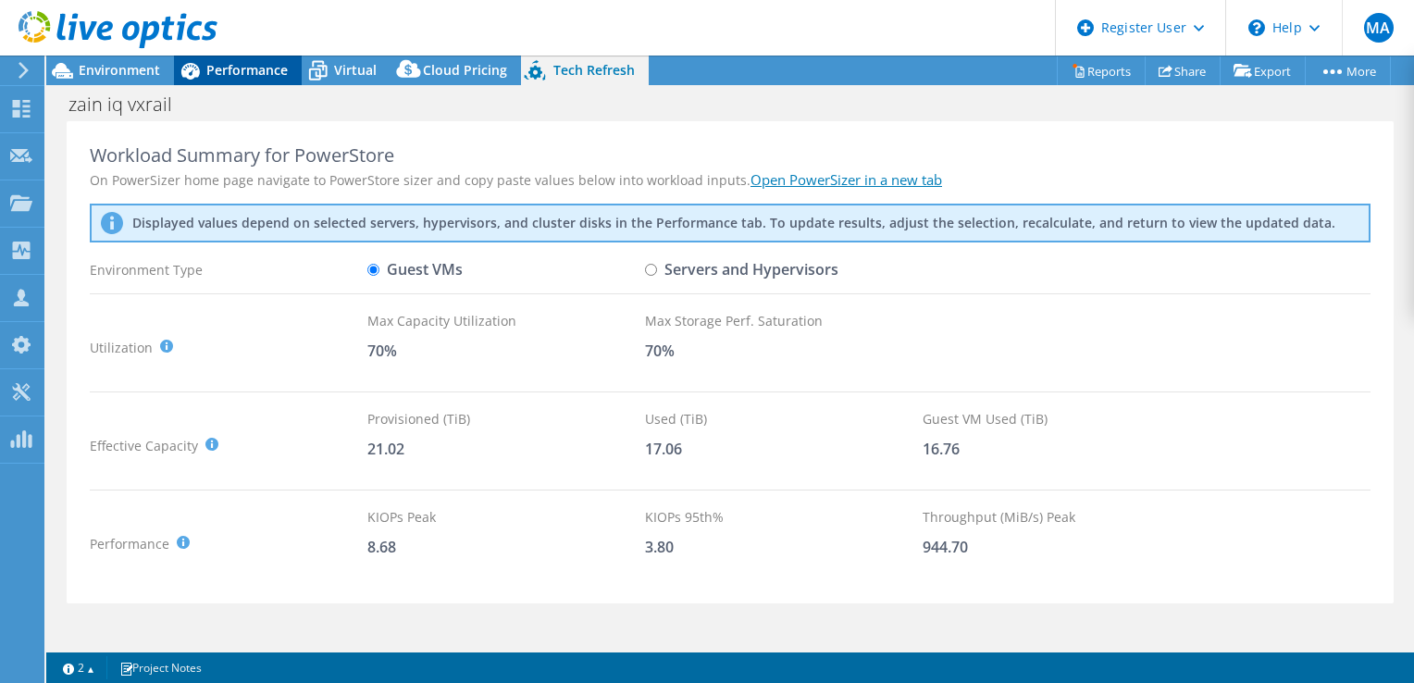
click at [242, 71] on span "Performance" at bounding box center [246, 70] width 81 height 18
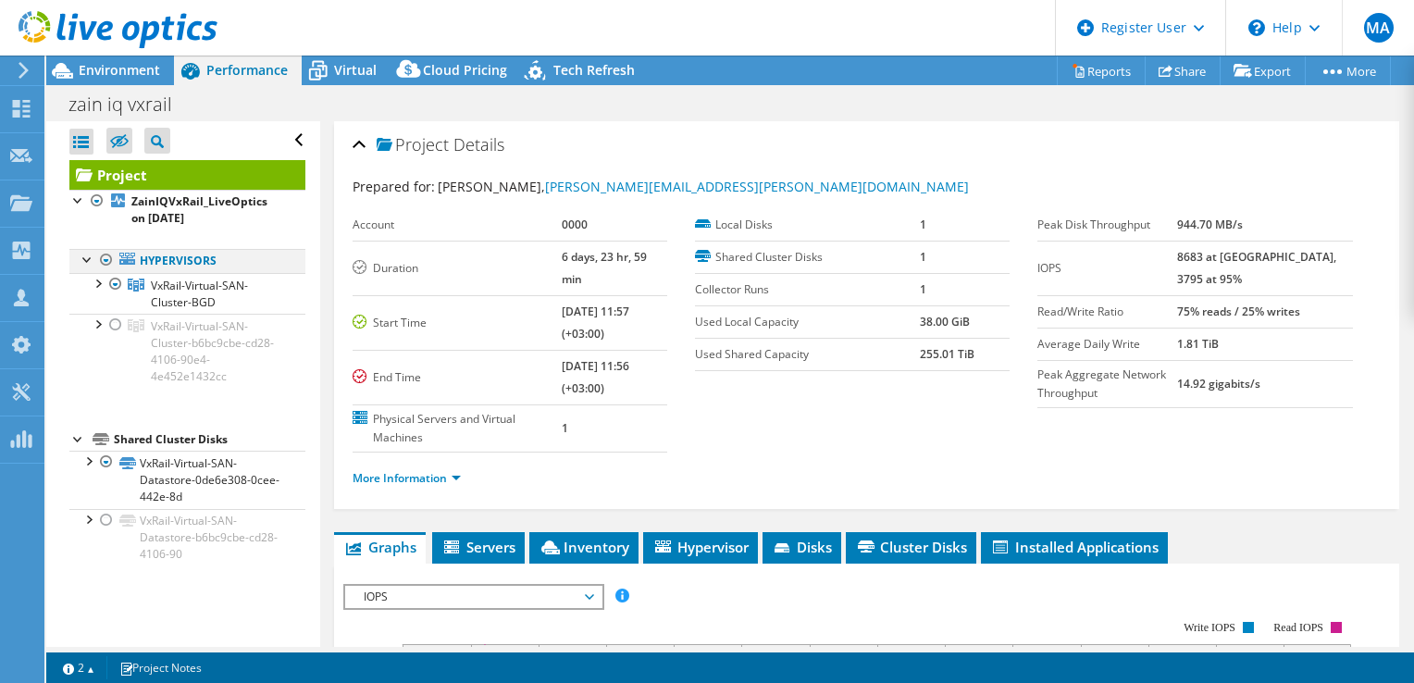
click at [105, 265] on div at bounding box center [106, 260] width 19 height 22
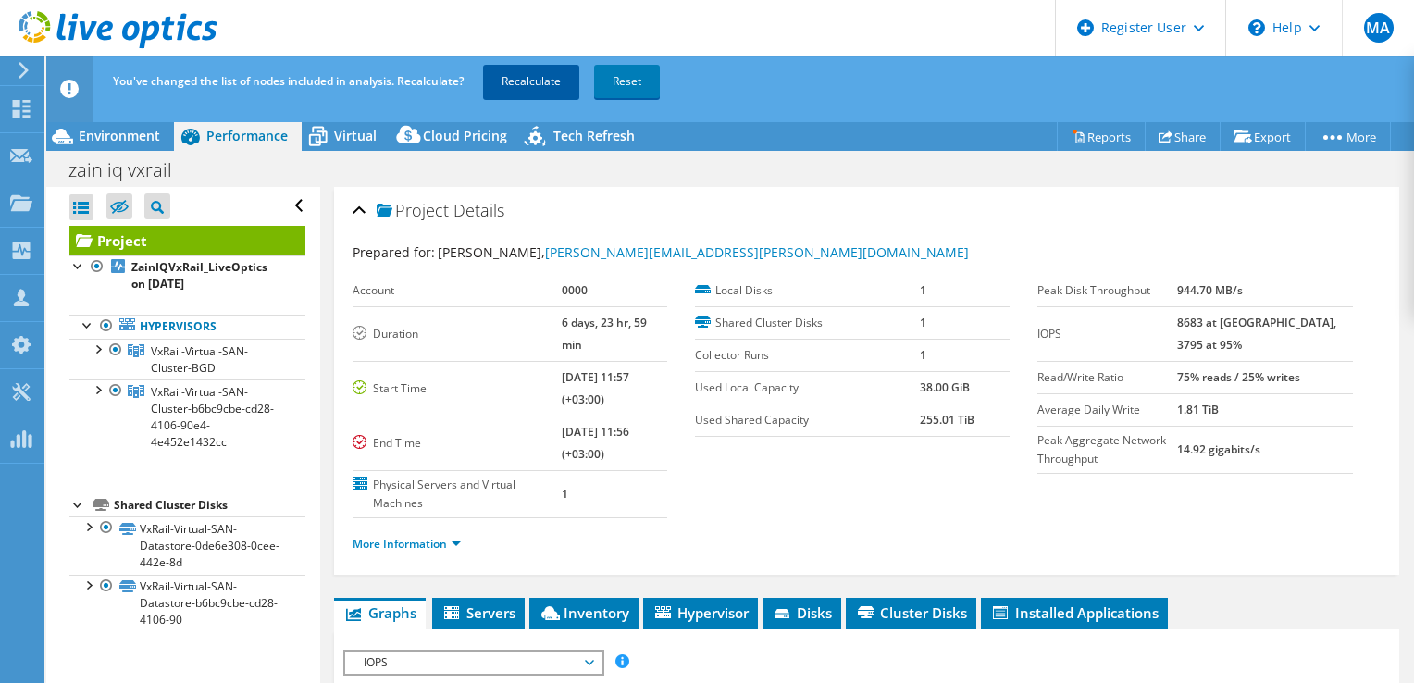
click at [516, 83] on link "Recalculate" at bounding box center [531, 81] width 96 height 33
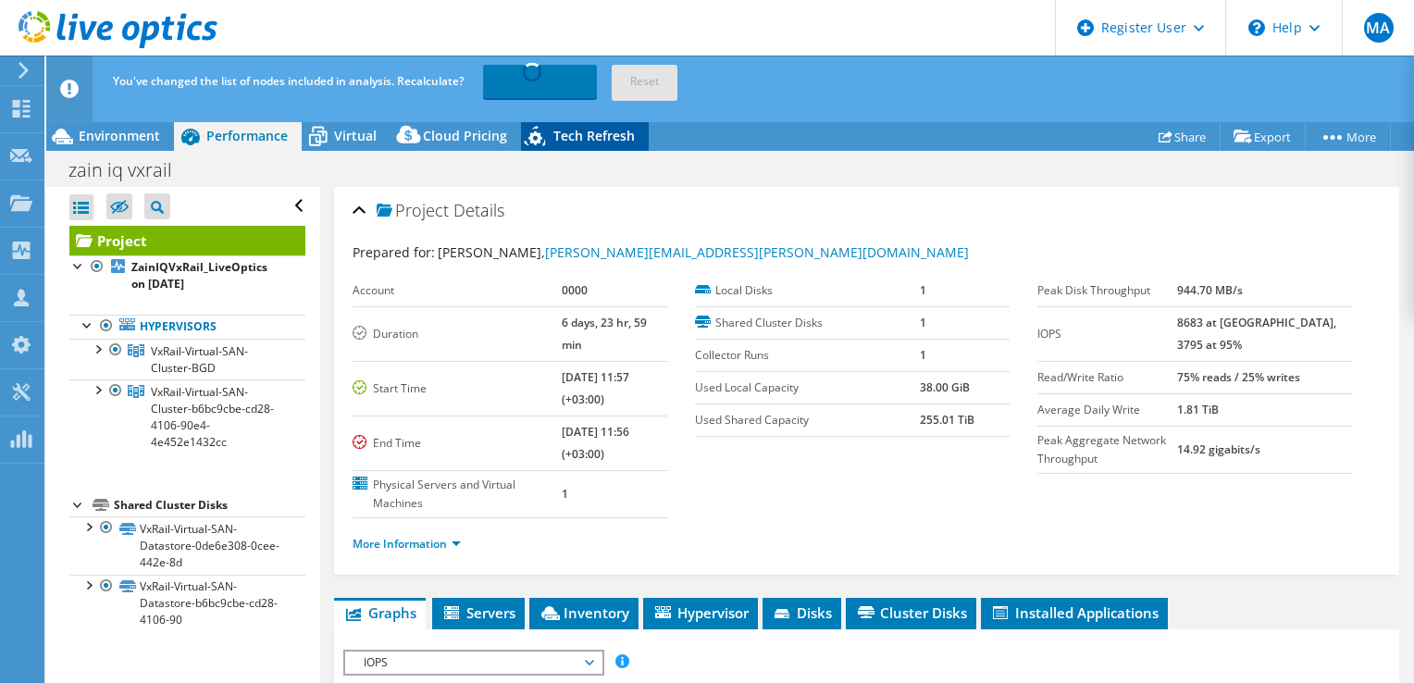
click at [578, 137] on span "Tech Refresh" at bounding box center [593, 136] width 81 height 18
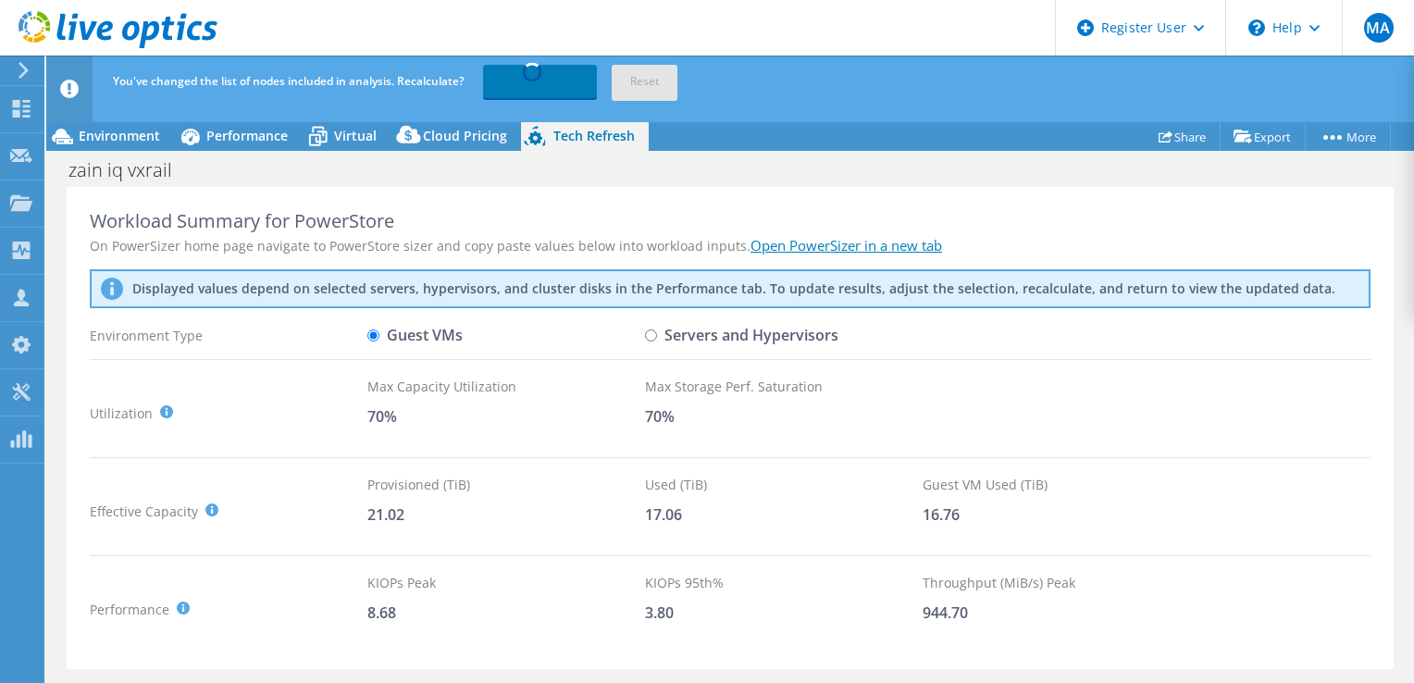
scroll to position [93, 0]
